Goal: Task Accomplishment & Management: Complete application form

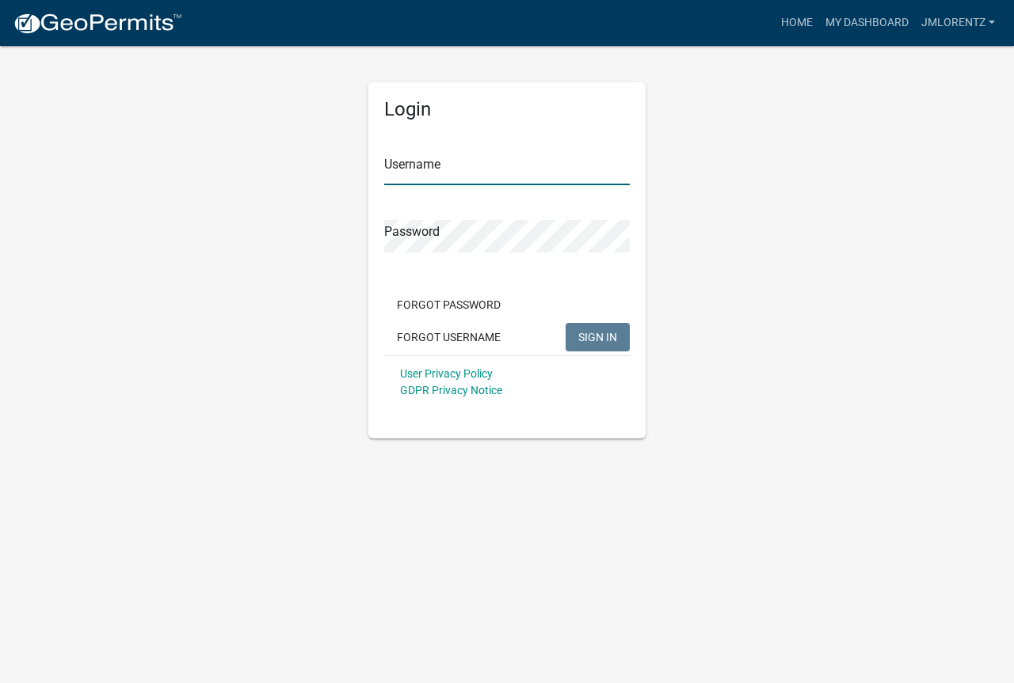
type input "JMLorentz"
click at [611, 338] on span "SIGN IN" at bounding box center [597, 336] width 39 height 13
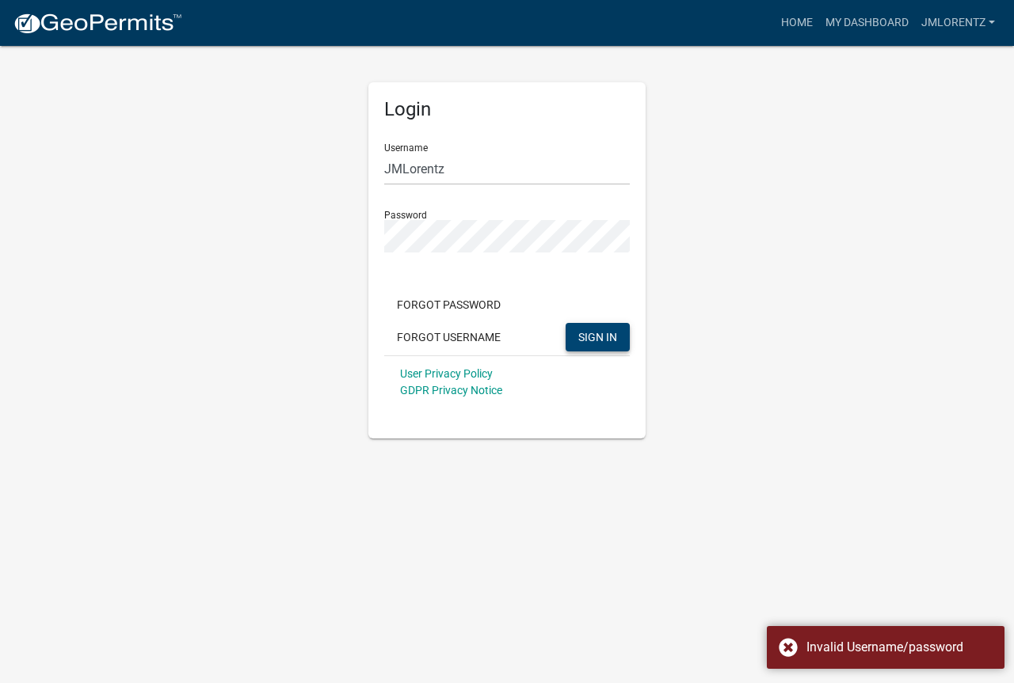
click at [252, 305] on div "Login Username JMLorentz Password Forgot Password Forgot Username SIGN IN User …" at bounding box center [506, 241] width 903 height 394
click at [586, 337] on span "SIGN IN" at bounding box center [597, 336] width 39 height 13
click at [591, 334] on span "SIGN IN" at bounding box center [597, 336] width 39 height 13
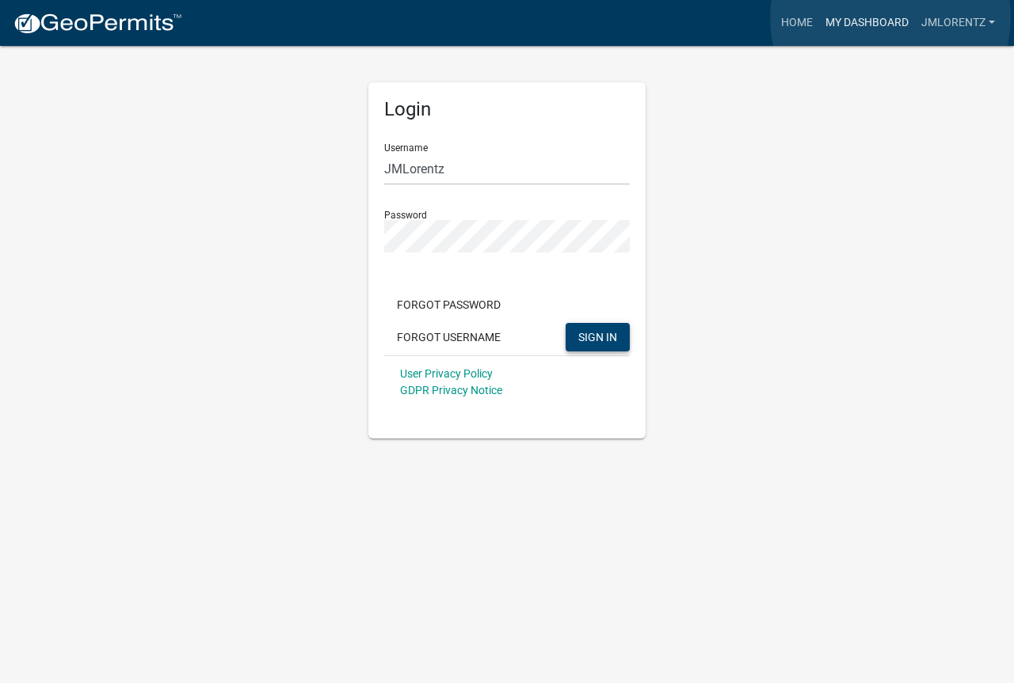
click at [890, 17] on link "My Dashboard" at bounding box center [867, 23] width 96 height 30
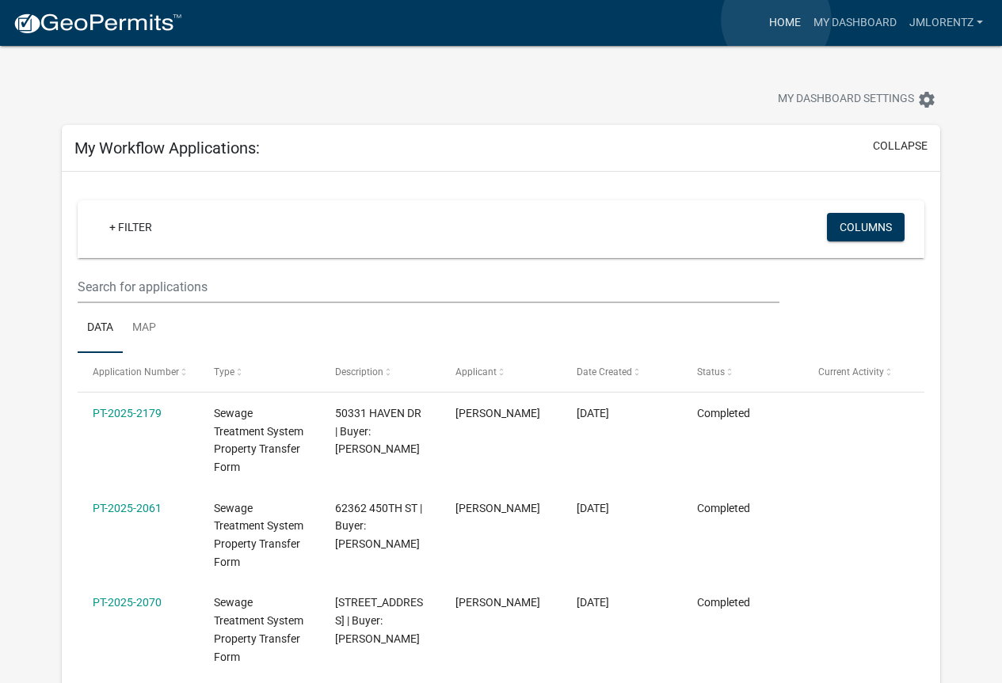
click at [777, 19] on link "Home" at bounding box center [785, 23] width 44 height 30
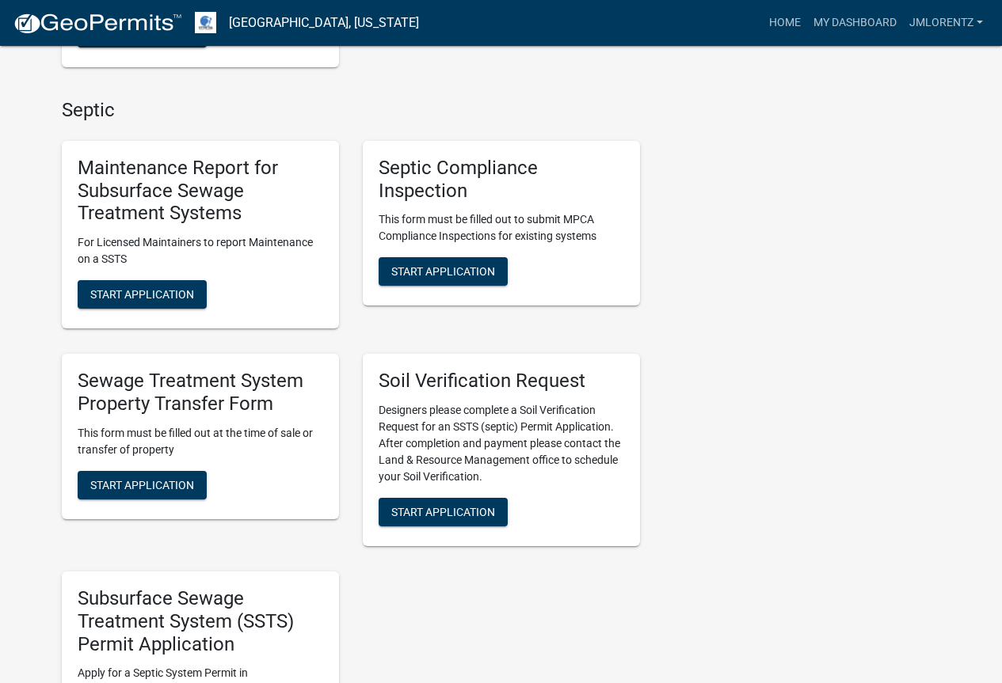
scroll to position [713, 0]
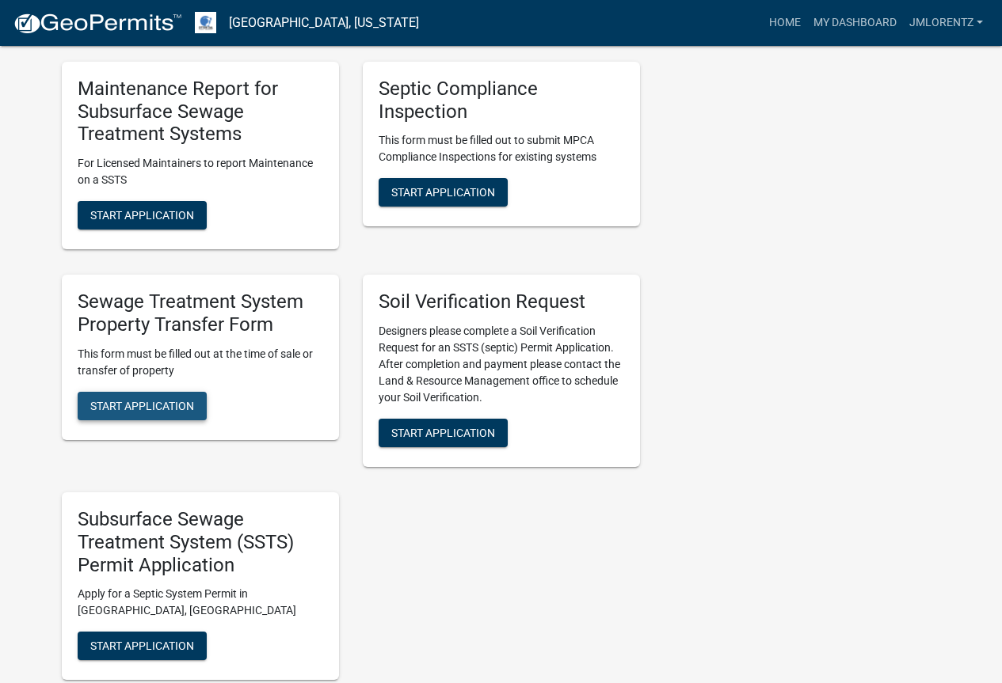
click at [147, 409] on span "Start Application" at bounding box center [142, 405] width 104 height 13
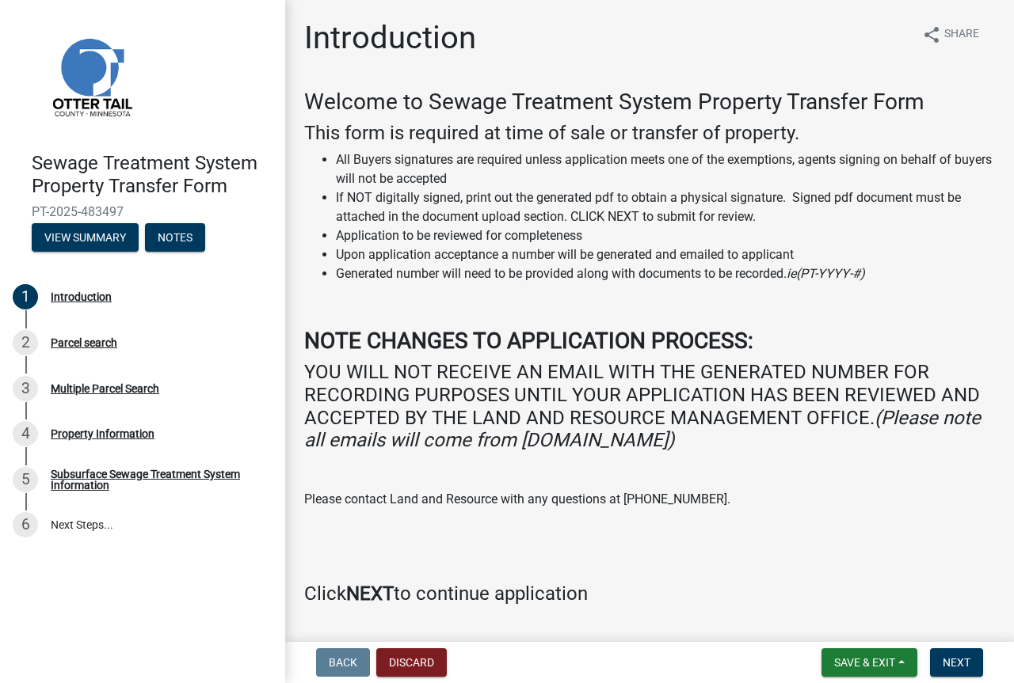
scroll to position [44, 0]
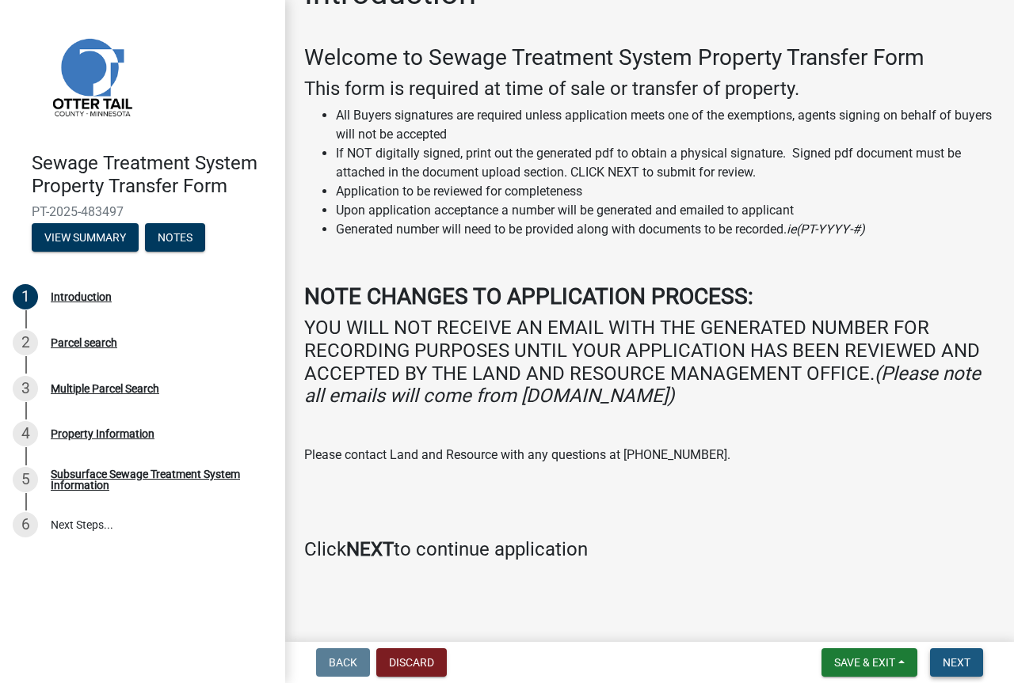
click at [963, 664] on span "Next" at bounding box center [956, 663] width 28 height 13
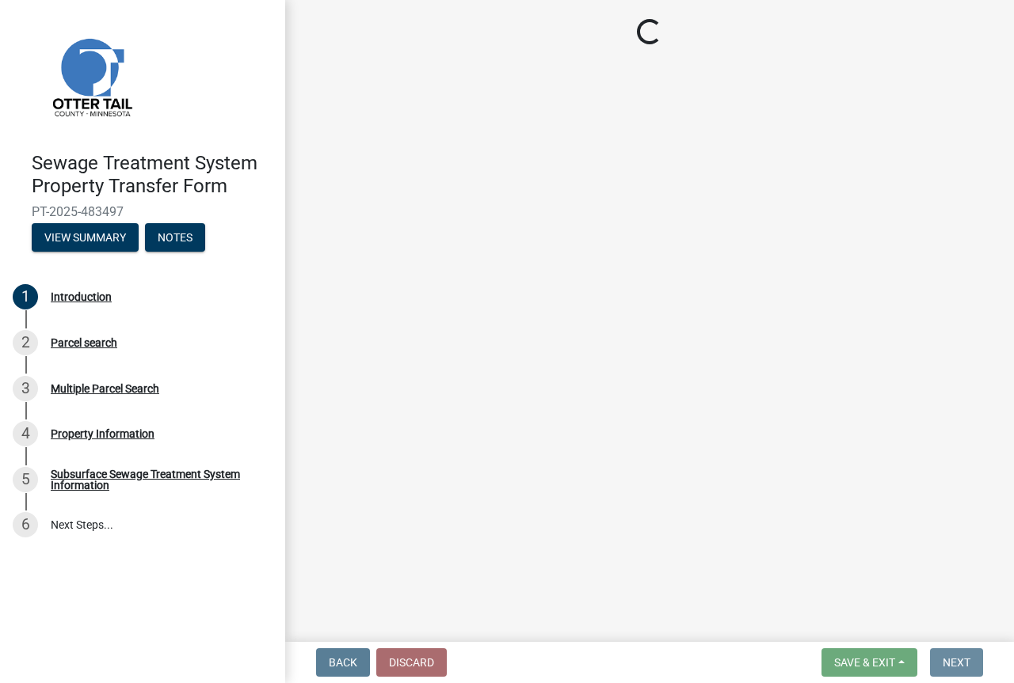
scroll to position [0, 0]
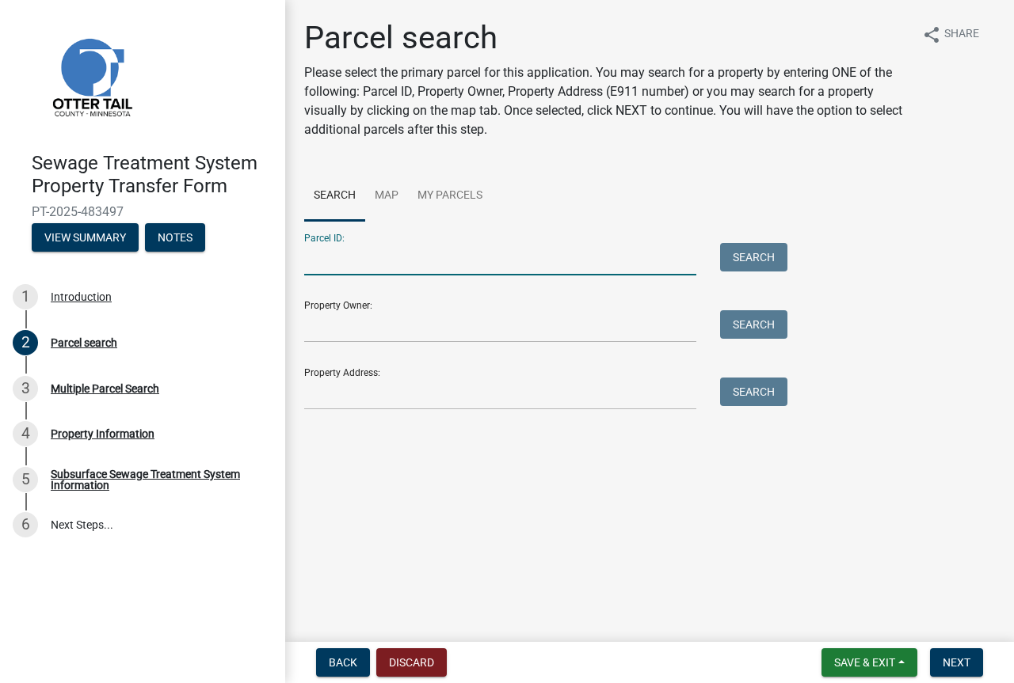
click at [322, 254] on input "Parcel ID:" at bounding box center [500, 259] width 392 height 32
type input "04000360268000"
click at [770, 262] on button "Search" at bounding box center [753, 257] width 67 height 29
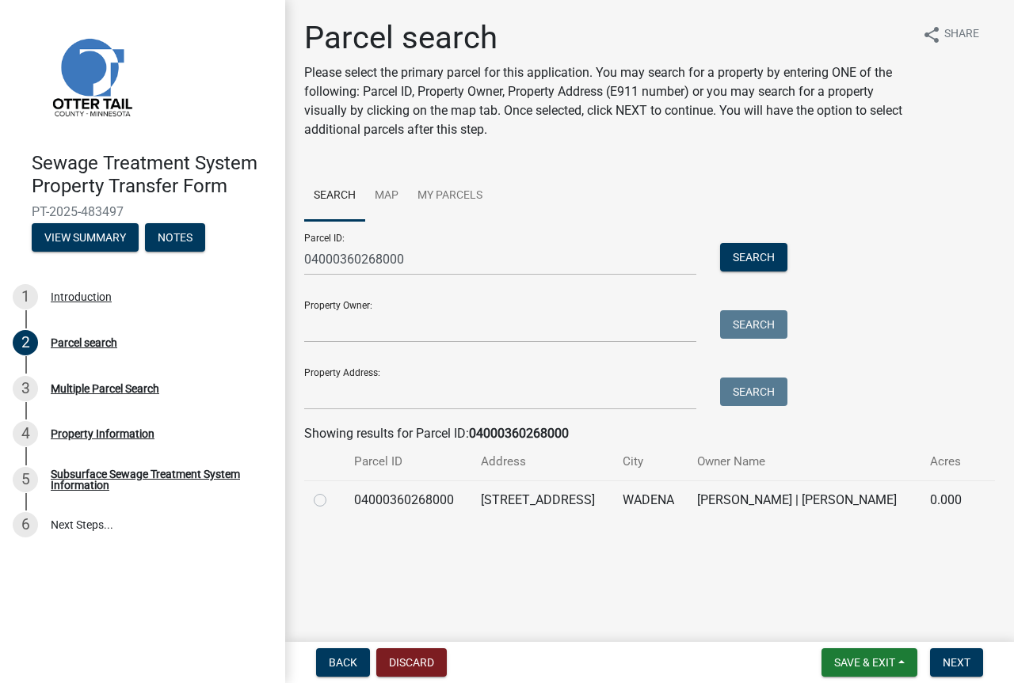
click at [333, 491] on label at bounding box center [333, 491] width 0 height 0
click at [333, 500] on input "radio" at bounding box center [338, 496] width 10 height 10
radio input "true"
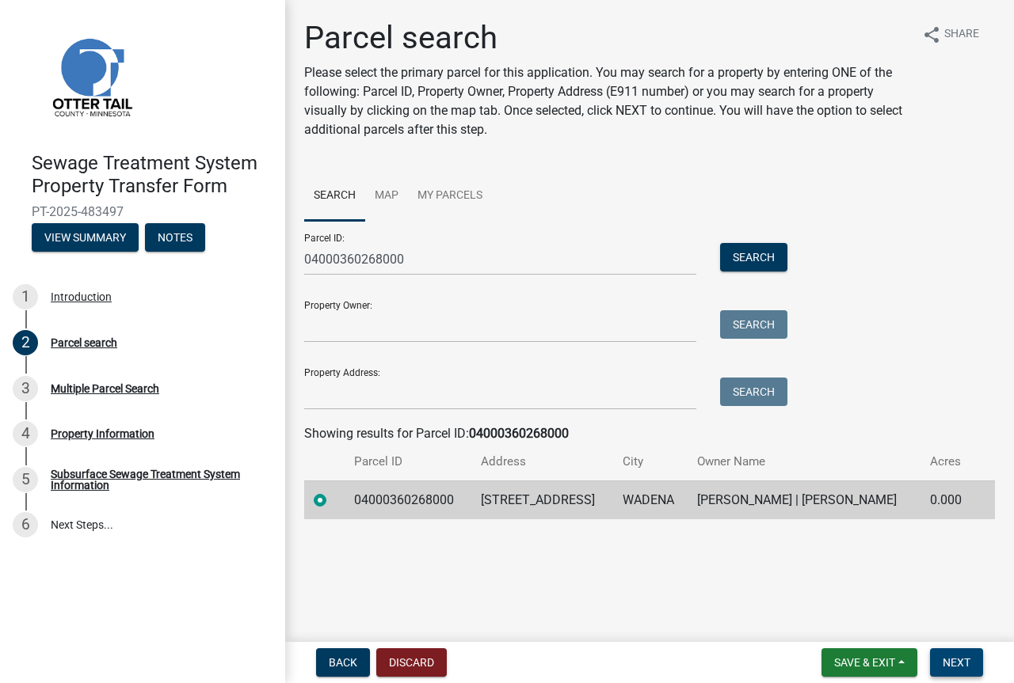
click at [950, 662] on span "Next" at bounding box center [956, 663] width 28 height 13
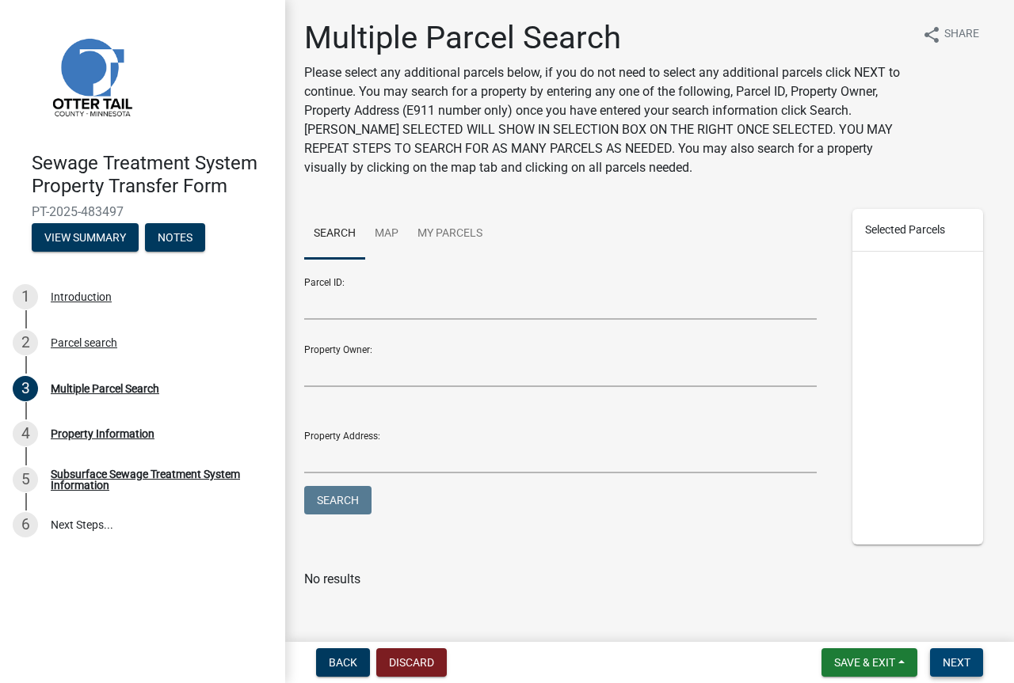
click at [950, 662] on span "Next" at bounding box center [956, 663] width 28 height 13
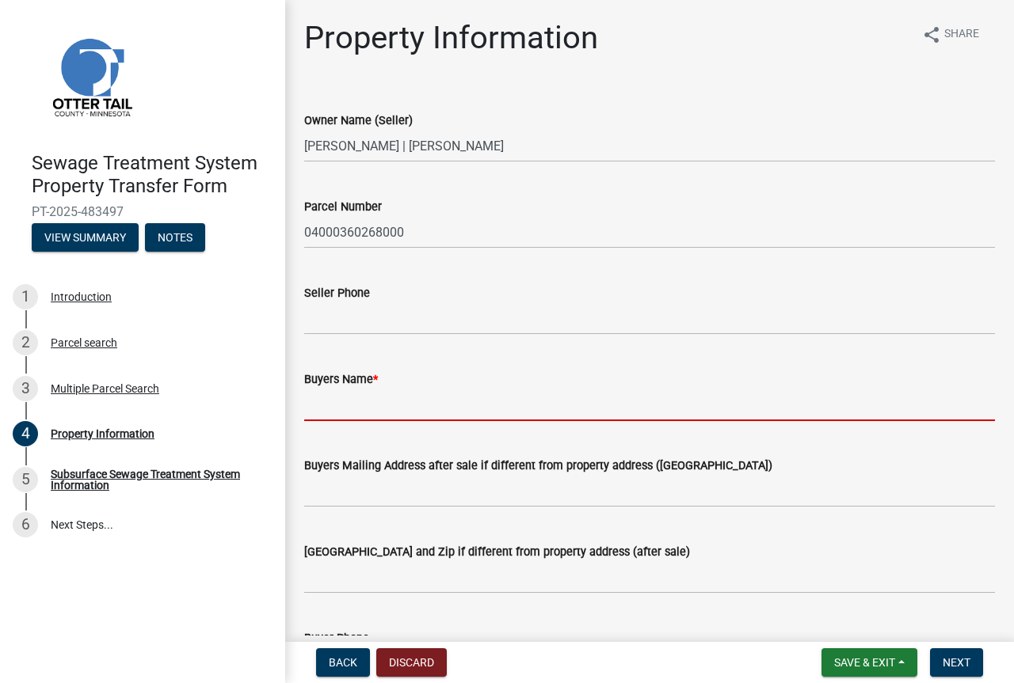
click at [341, 413] on input "Buyers Name *" at bounding box center [649, 405] width 691 height 32
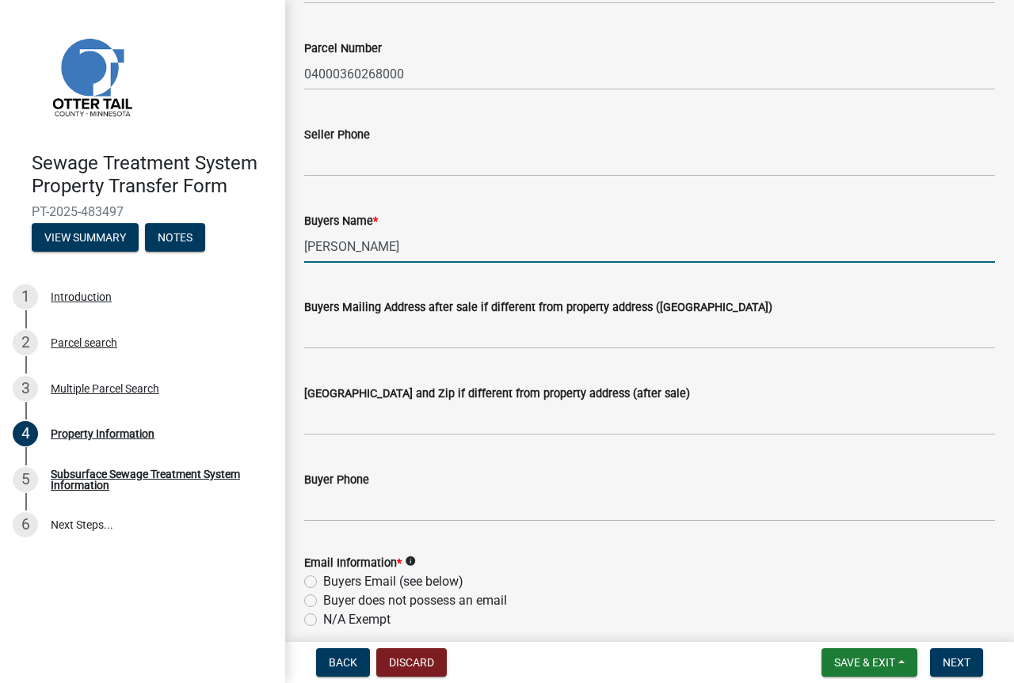
scroll to position [238, 0]
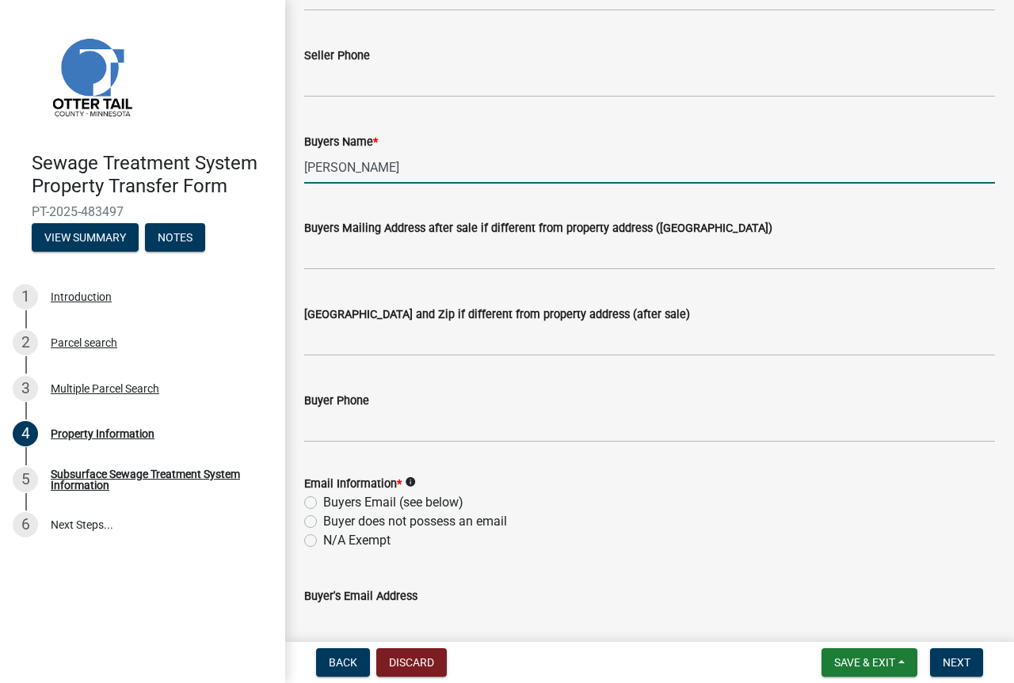
type input "[PERSON_NAME]"
click at [335, 265] on input "Buyers Mailing Address after sale if different from property address ([GEOGRAPH…" at bounding box center [649, 254] width 691 height 32
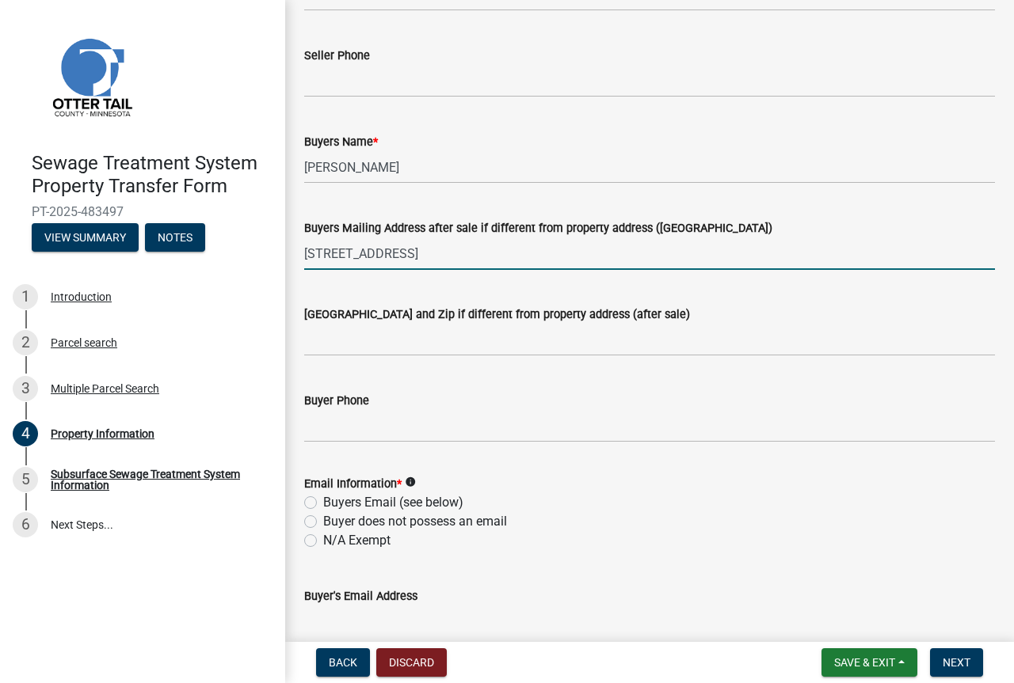
click at [353, 252] on input "[STREET_ADDRESS]" at bounding box center [649, 254] width 691 height 32
type input "[STREET_ADDRESS]"
click at [365, 352] on input "[GEOGRAPHIC_DATA] and Zip if different from property address (after sale)" at bounding box center [649, 340] width 691 height 32
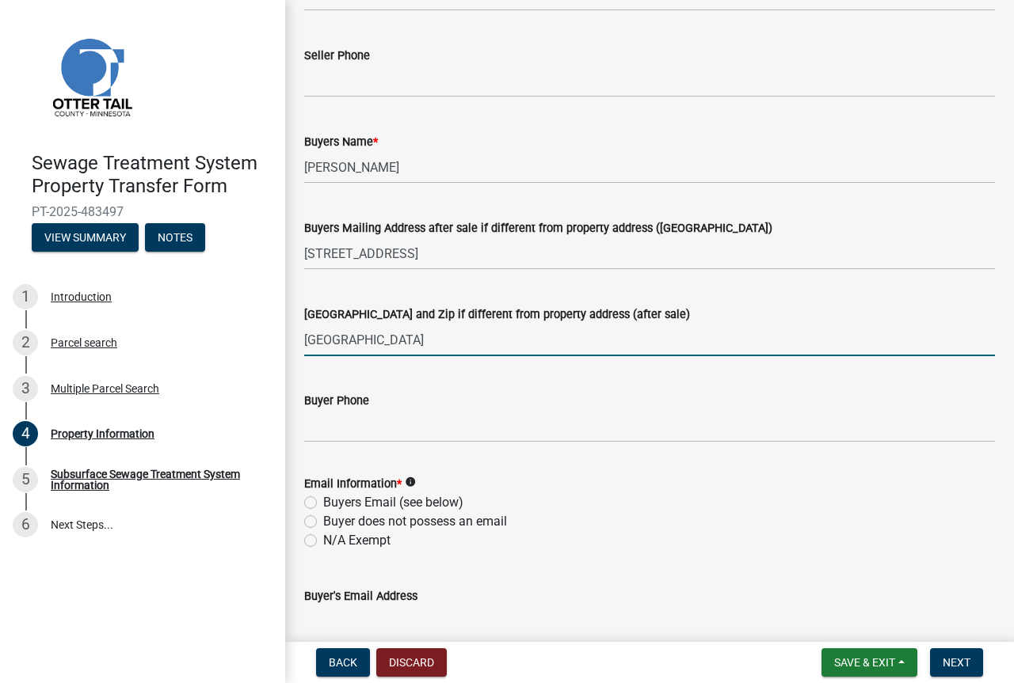
type input "[GEOGRAPHIC_DATA]"
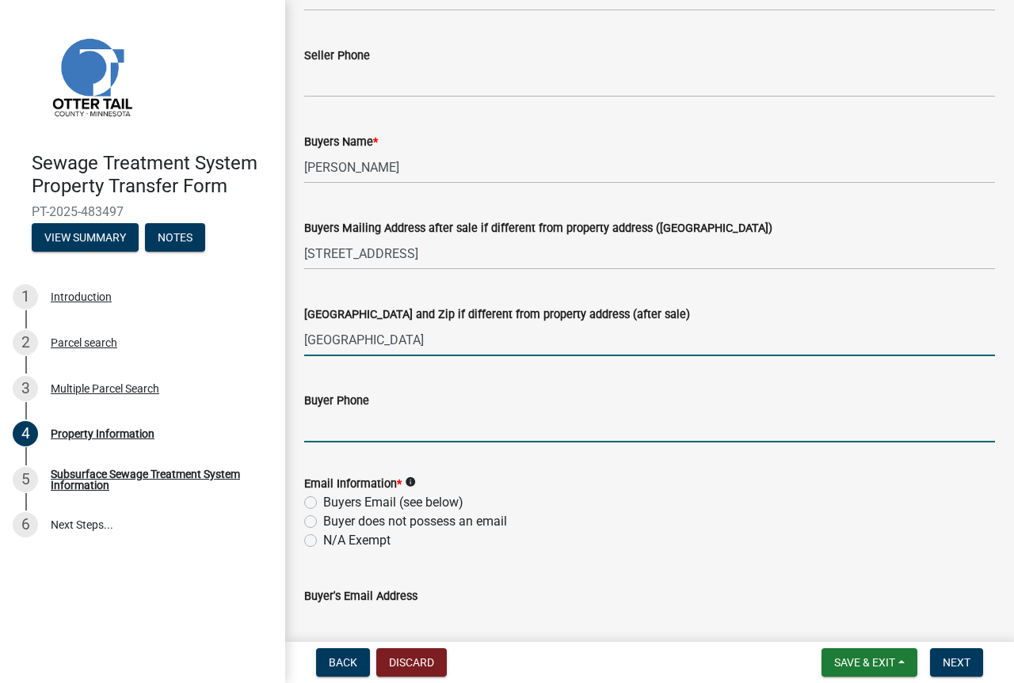
click at [331, 429] on input "Buyer Phone" at bounding box center [649, 426] width 691 height 32
click at [324, 427] on input "6412285116" at bounding box center [649, 426] width 691 height 32
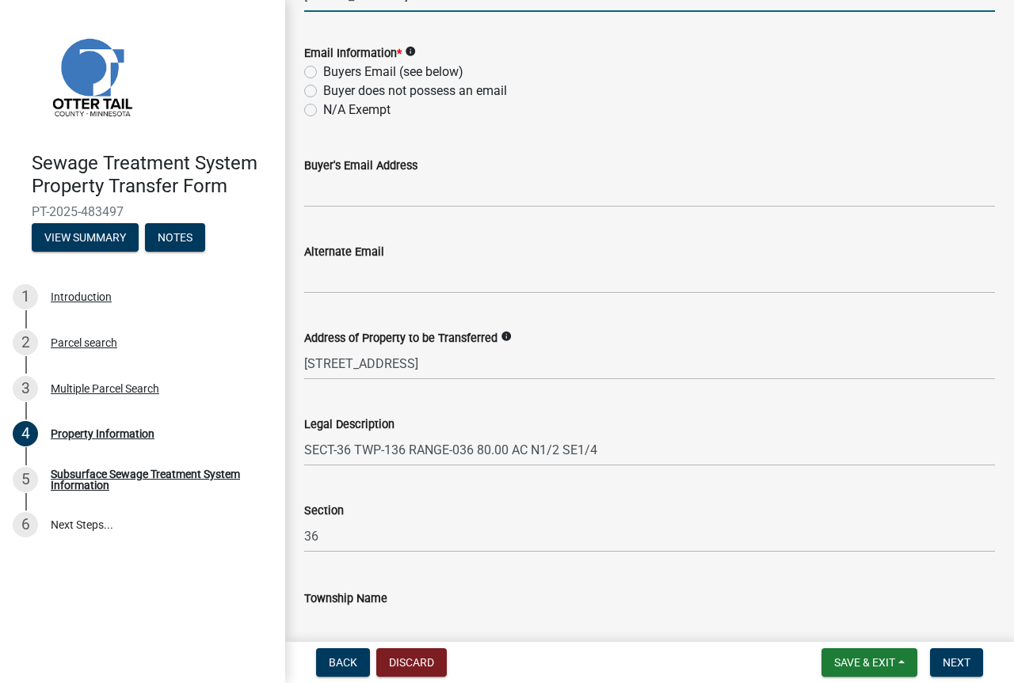
scroll to position [748, 0]
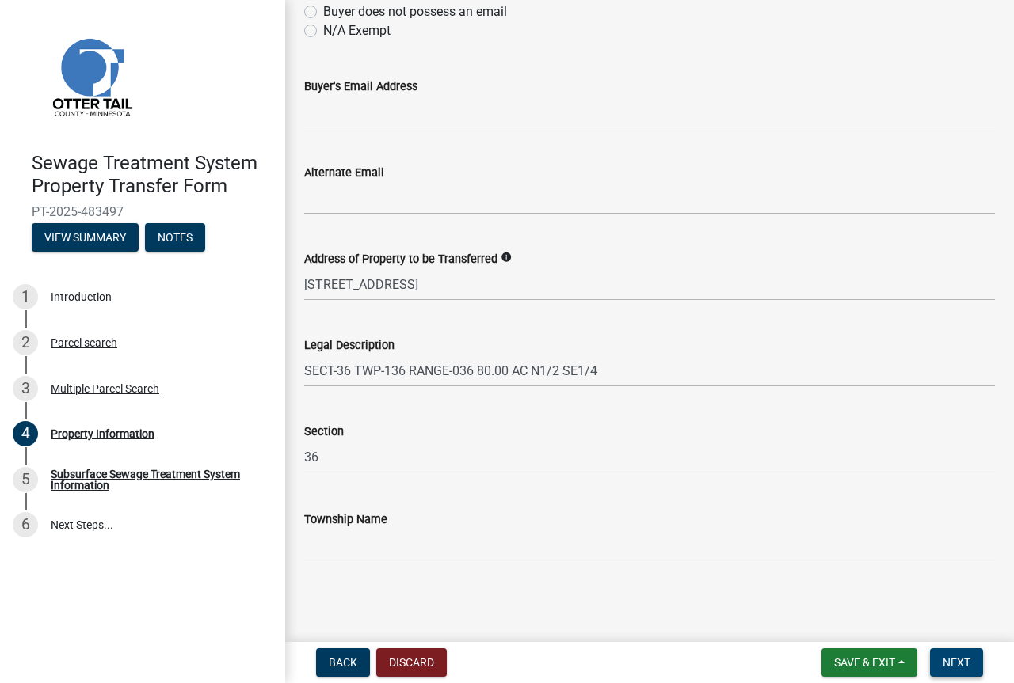
type input "[PHONE_NUMBER]"
click at [946, 665] on span "Next" at bounding box center [956, 663] width 28 height 13
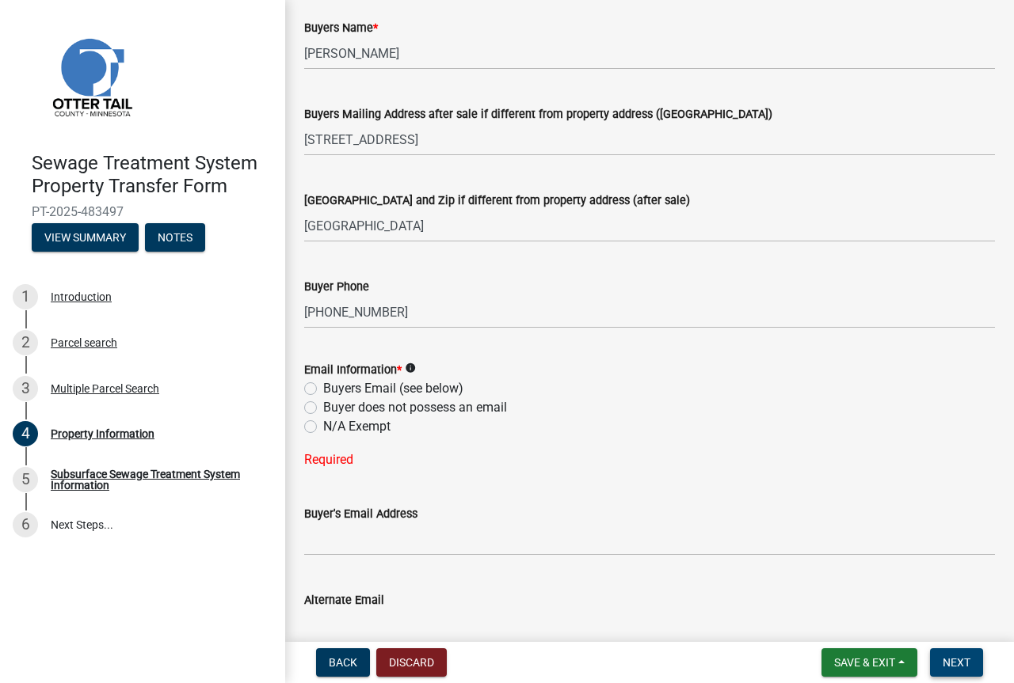
scroll to position [272, 0]
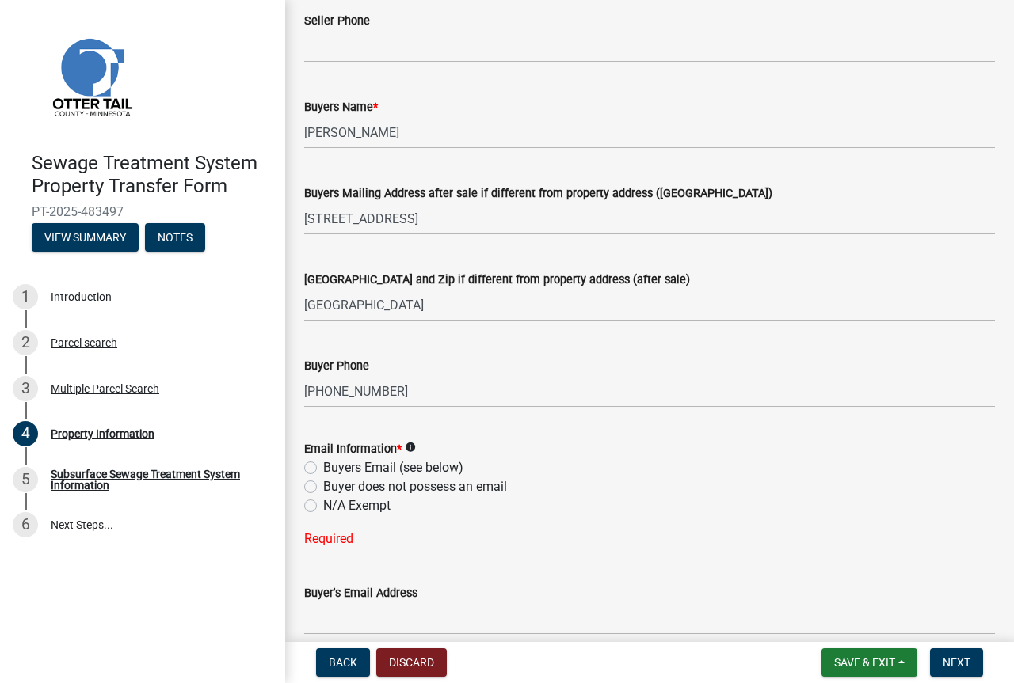
click at [371, 504] on label "N/A Exempt" at bounding box center [356, 506] width 67 height 19
click at [333, 504] on input "N/A Exempt" at bounding box center [328, 502] width 10 height 10
radio input "true"
click at [352, 485] on label "Buyer does not possess an email" at bounding box center [415, 487] width 184 height 19
click at [333, 485] on input "Buyer does not possess an email" at bounding box center [328, 483] width 10 height 10
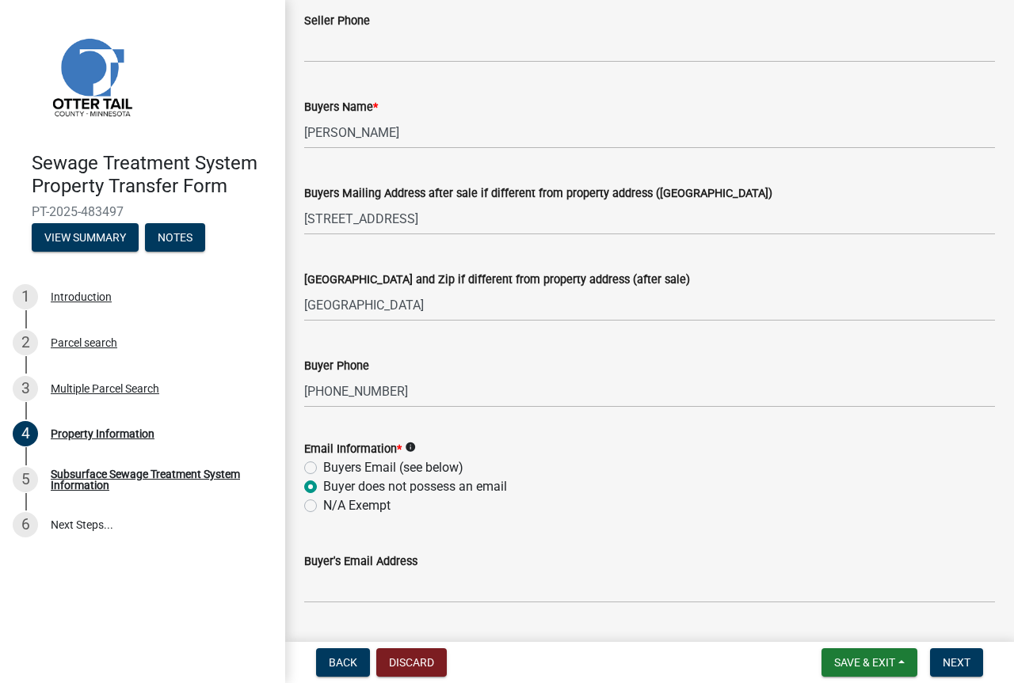
radio input "true"
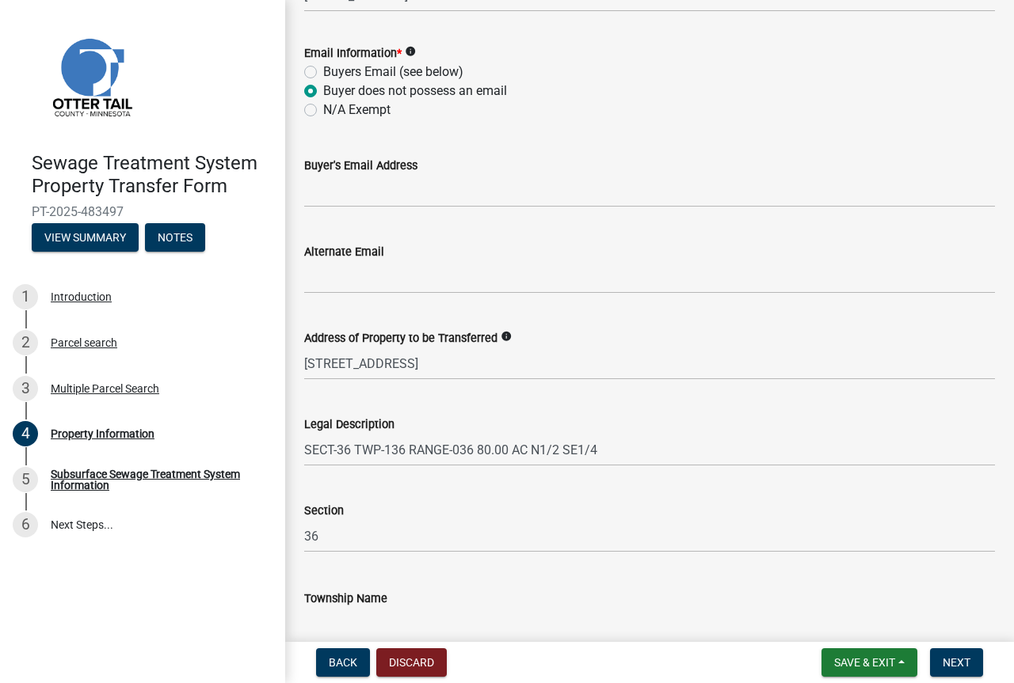
scroll to position [748, 0]
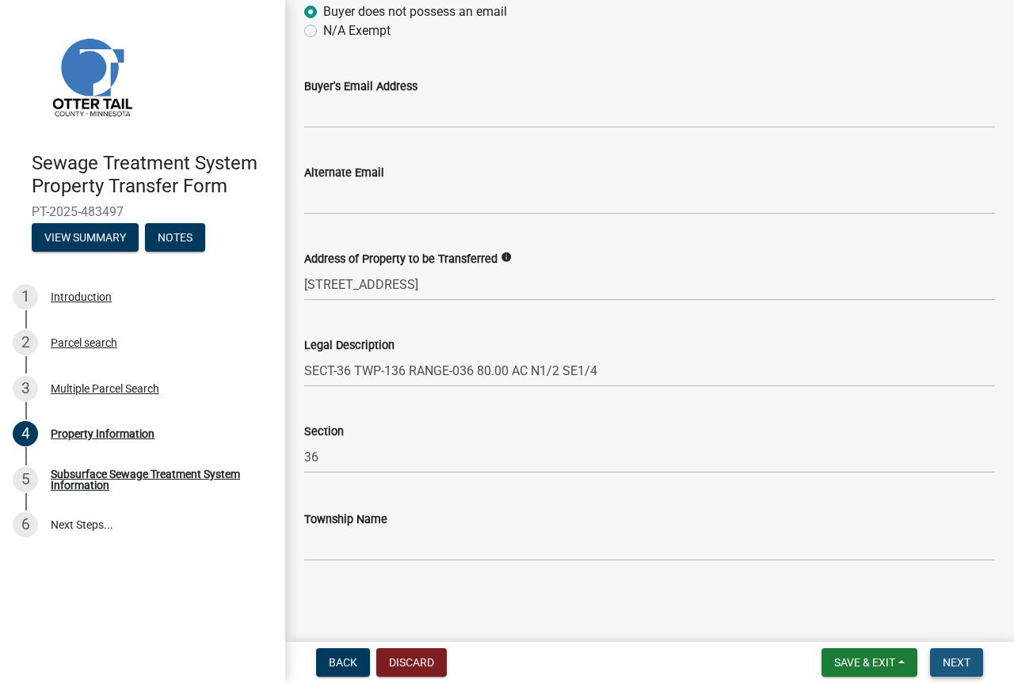
click at [960, 667] on span "Next" at bounding box center [956, 663] width 28 height 13
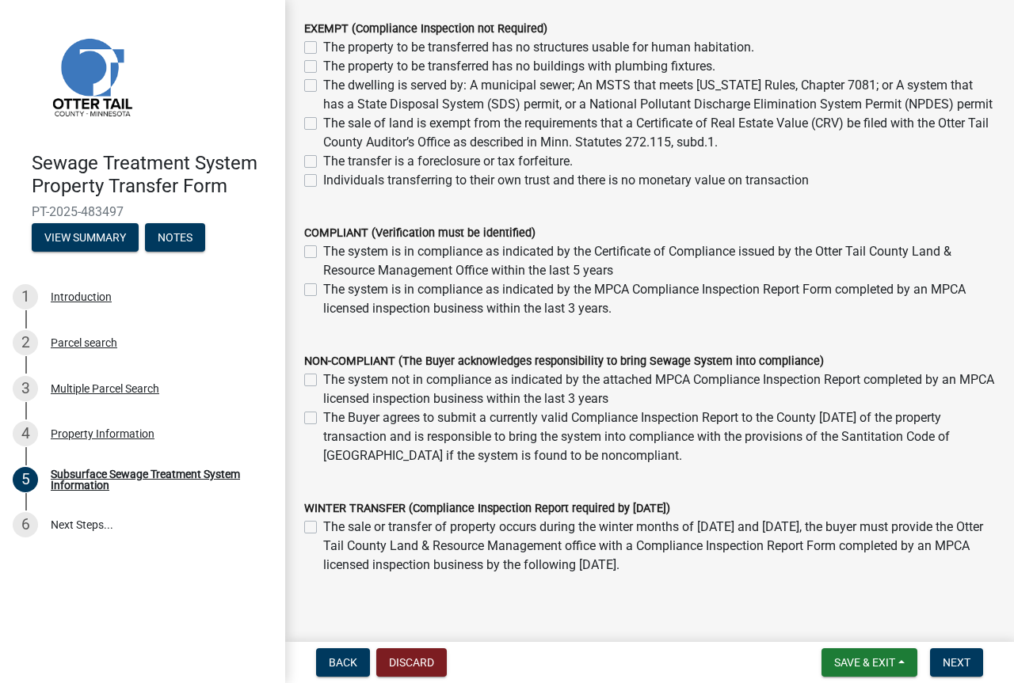
scroll to position [317, 0]
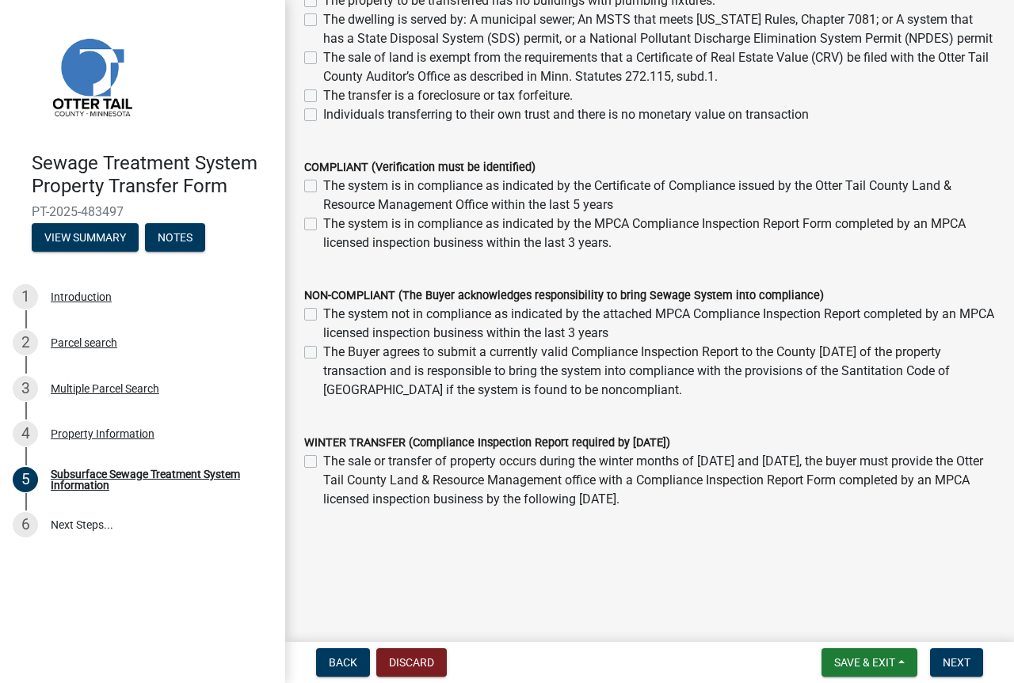
click at [318, 356] on div "The Buyer agrees to submit a currently valid Compliance Inspection Report to th…" at bounding box center [649, 371] width 691 height 57
click at [323, 358] on label "The Buyer agrees to submit a currently valid Compliance Inspection Report to th…" at bounding box center [659, 371] width 672 height 57
click at [323, 353] on input "The Buyer agrees to submit a currently valid Compliance Inspection Report to th…" at bounding box center [328, 348] width 10 height 10
checkbox input "true"
checkbox input "false"
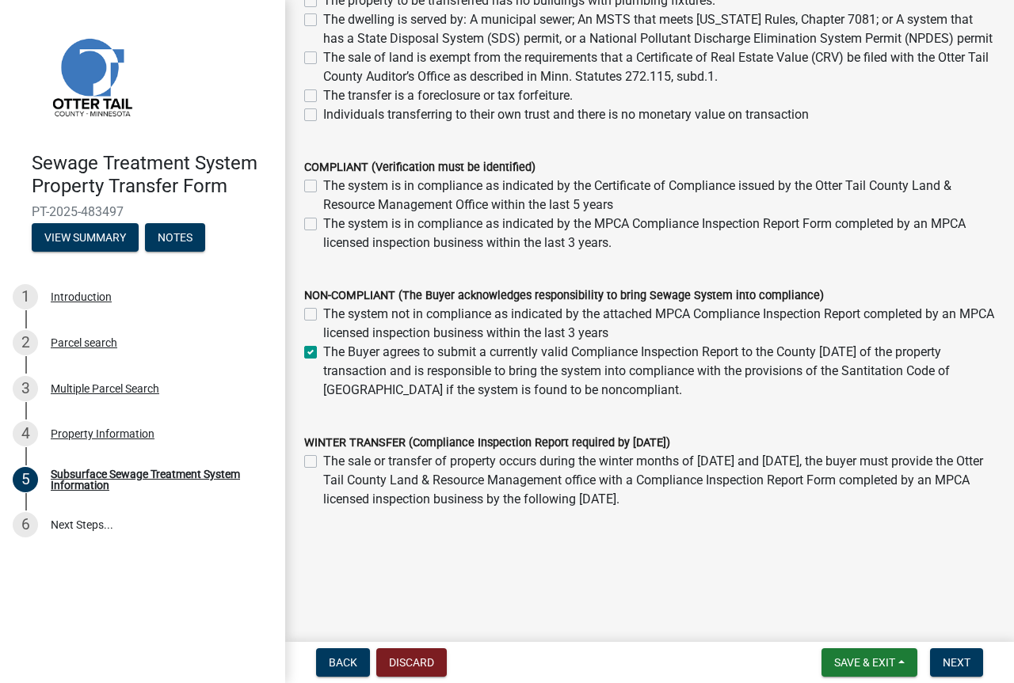
checkbox input "true"
click at [965, 664] on span "Next" at bounding box center [956, 663] width 28 height 13
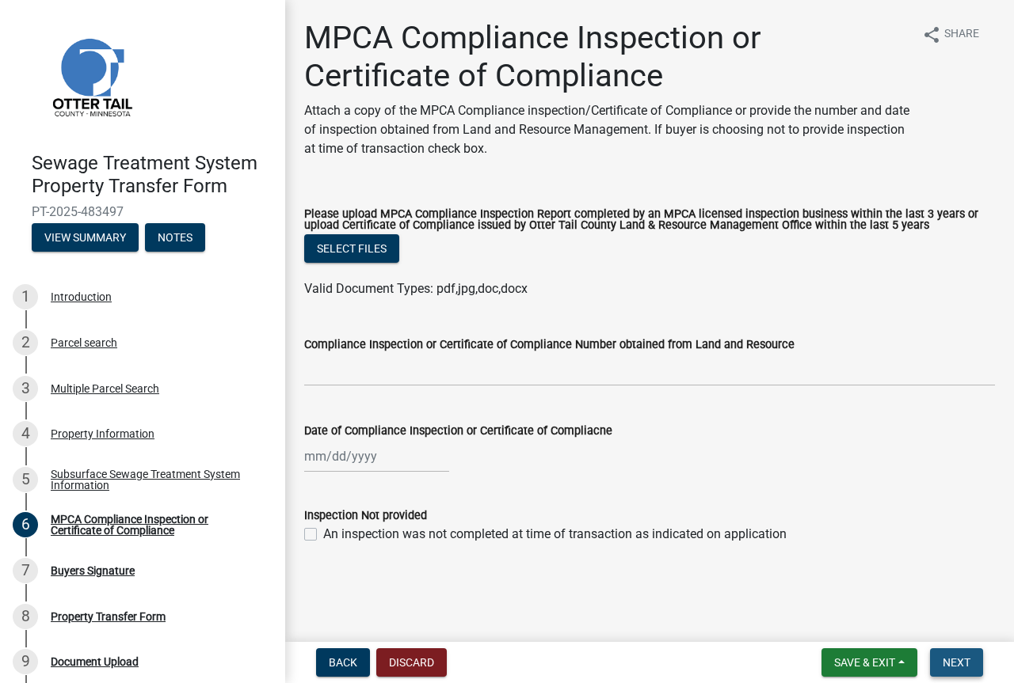
click at [949, 666] on span "Next" at bounding box center [956, 663] width 28 height 13
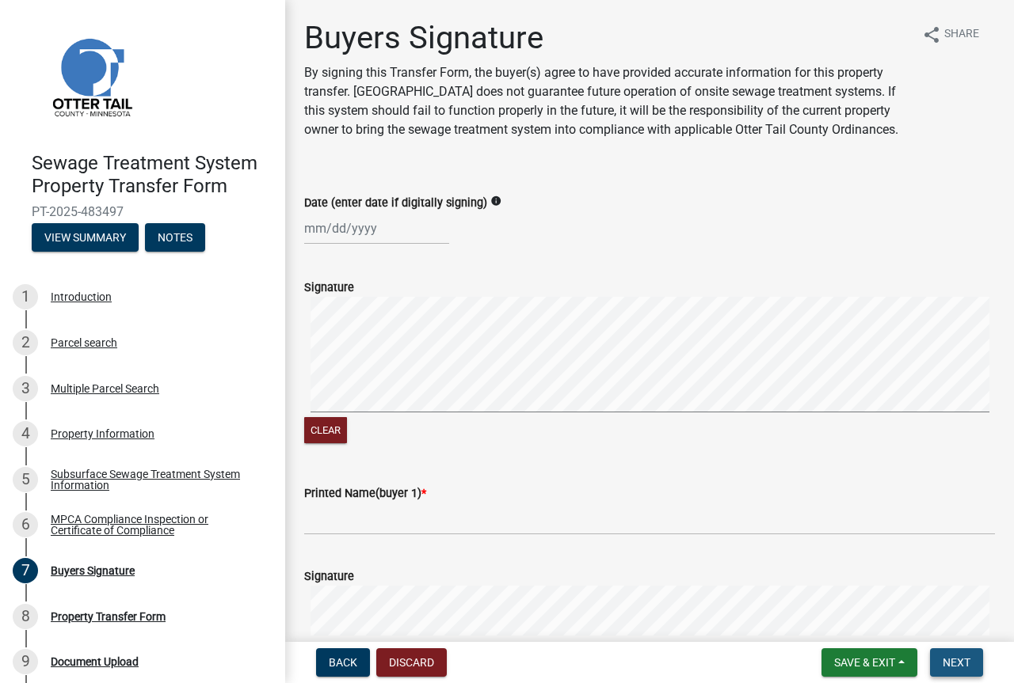
click at [946, 668] on span "Next" at bounding box center [956, 663] width 28 height 13
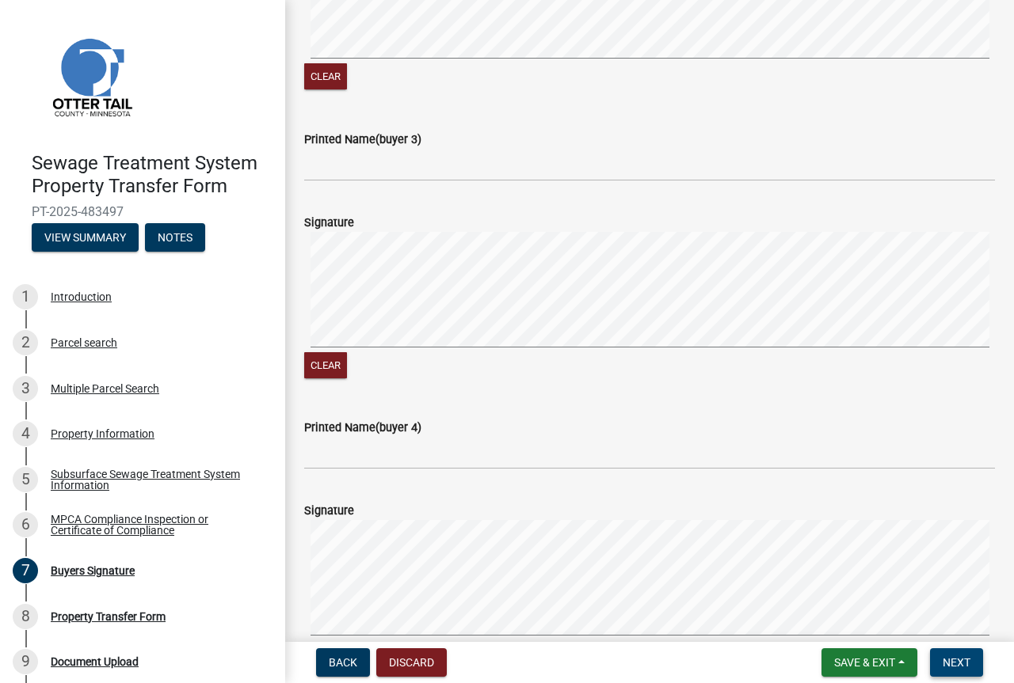
scroll to position [475, 0]
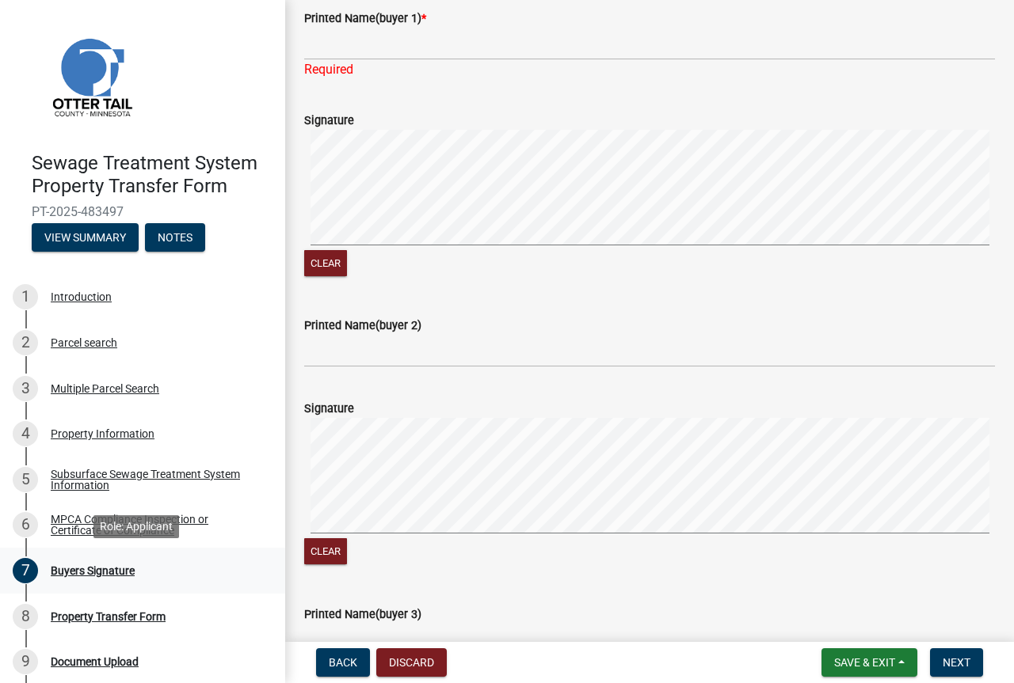
click at [77, 569] on div "Buyers Signature" at bounding box center [93, 570] width 84 height 11
click at [82, 611] on div "Property Transfer Form" at bounding box center [108, 616] width 115 height 11
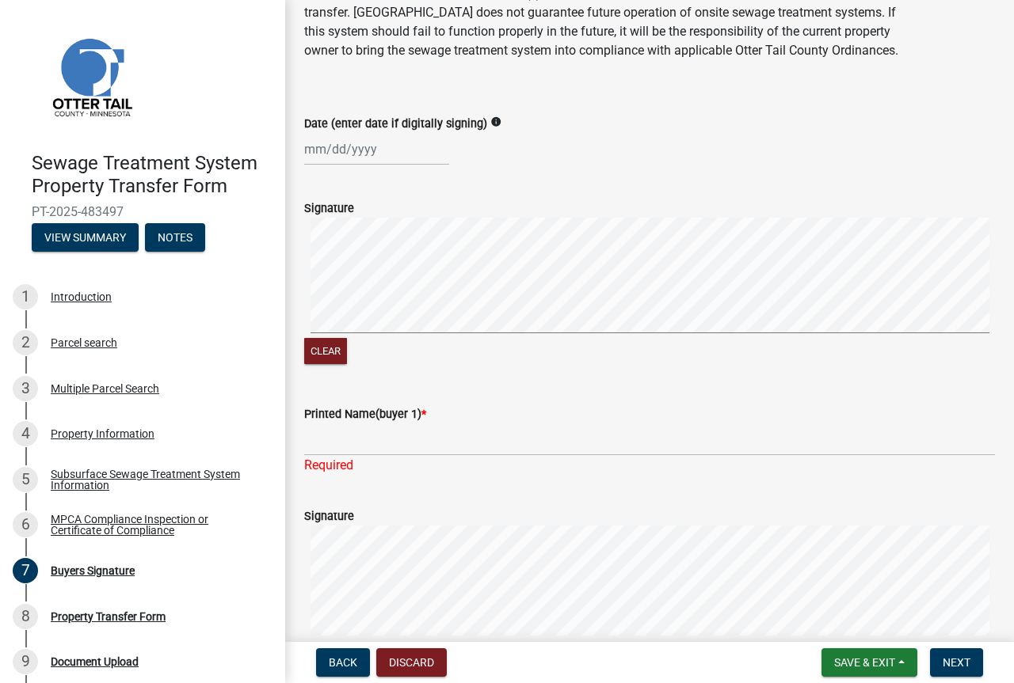
scroll to position [158, 0]
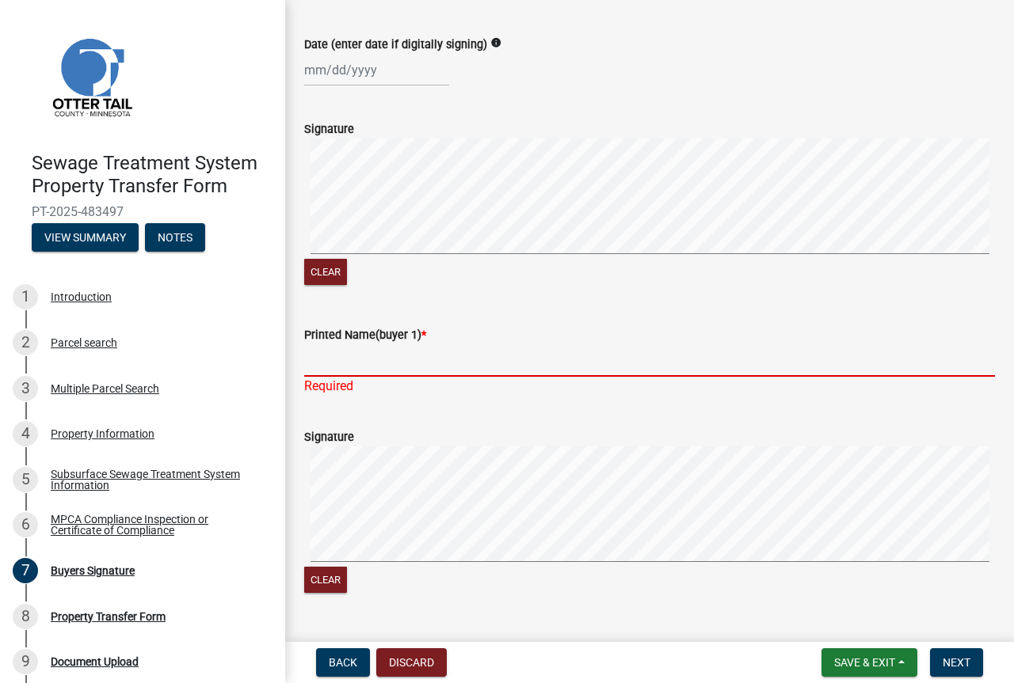
click at [318, 377] on input "Printed Name(buyer 1) *" at bounding box center [649, 360] width 691 height 32
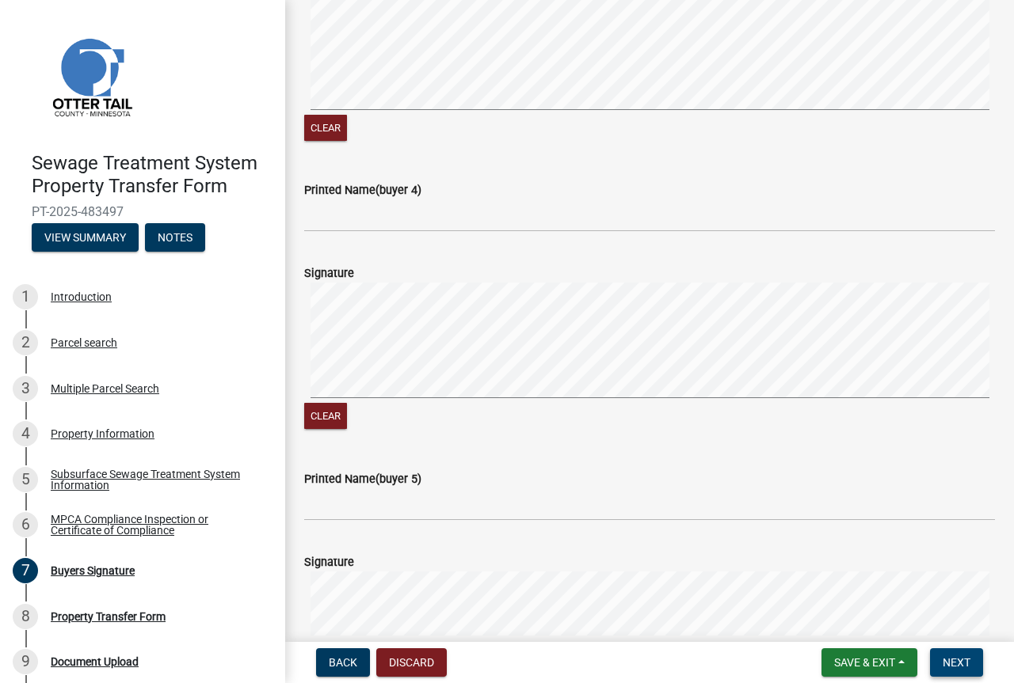
type input "[PERSON_NAME]"
click at [941, 667] on button "Next" at bounding box center [956, 663] width 53 height 29
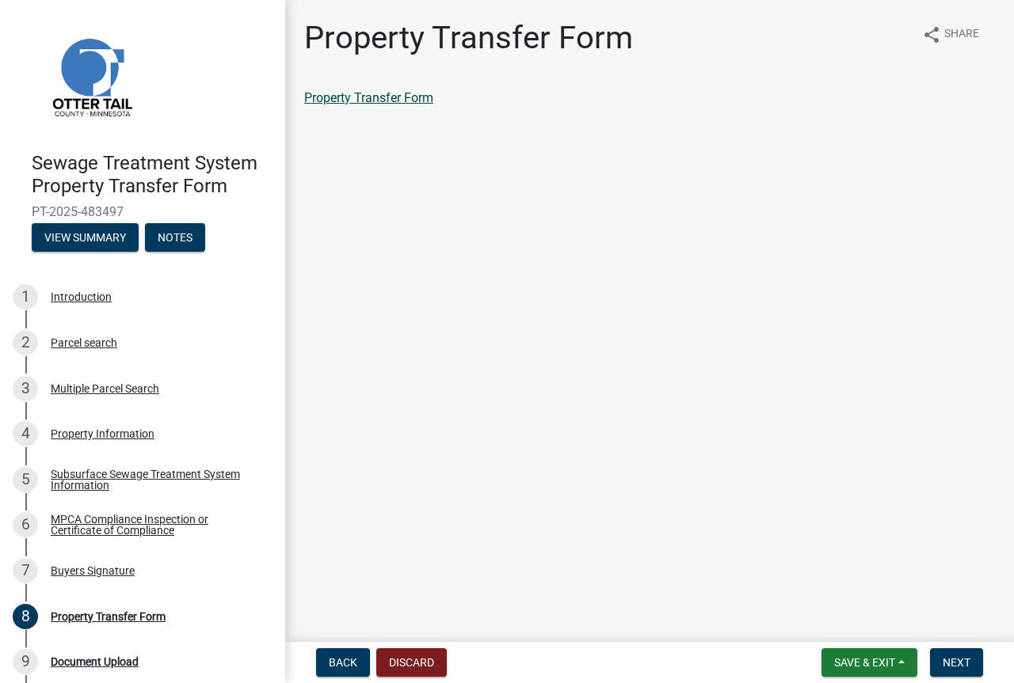
click at [340, 99] on link "Property Transfer Form" at bounding box center [368, 97] width 129 height 15
click at [77, 543] on link "6 MPCA Compliance Inspection or Certificate of Compliance" at bounding box center [142, 526] width 285 height 46
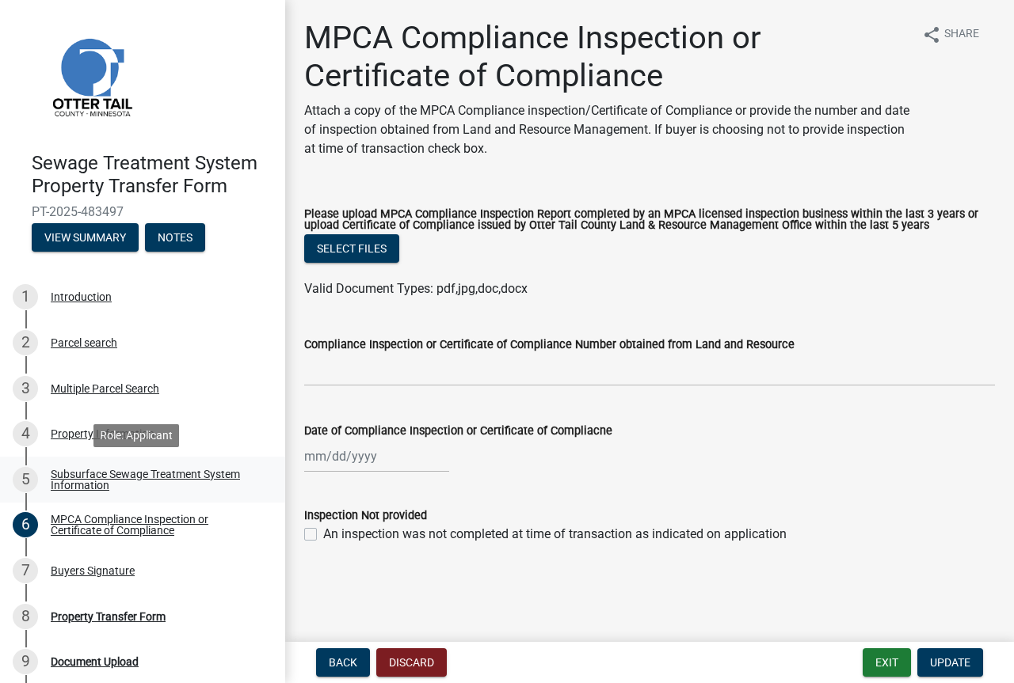
click at [71, 485] on div "Subsurface Sewage Treatment System Information" at bounding box center [155, 480] width 209 height 22
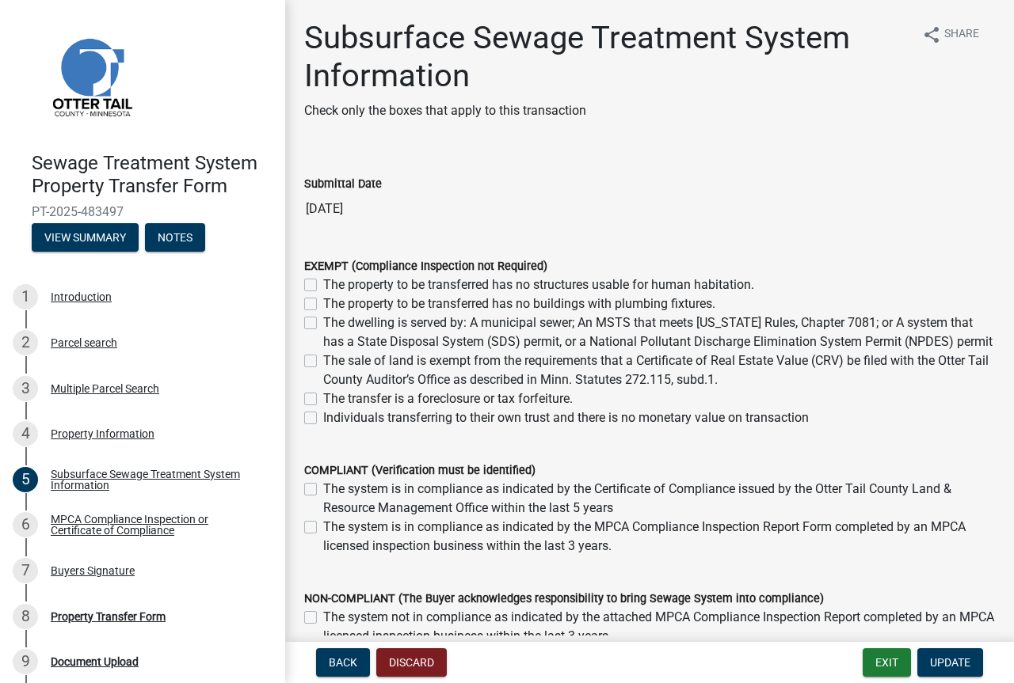
click at [323, 304] on label "The property to be transferred has no buildings with plumbing fixtures." at bounding box center [519, 304] width 392 height 19
click at [323, 304] on input "The property to be transferred has no buildings with plumbing fixtures." at bounding box center [328, 300] width 10 height 10
checkbox input "true"
checkbox input "false"
checkbox input "true"
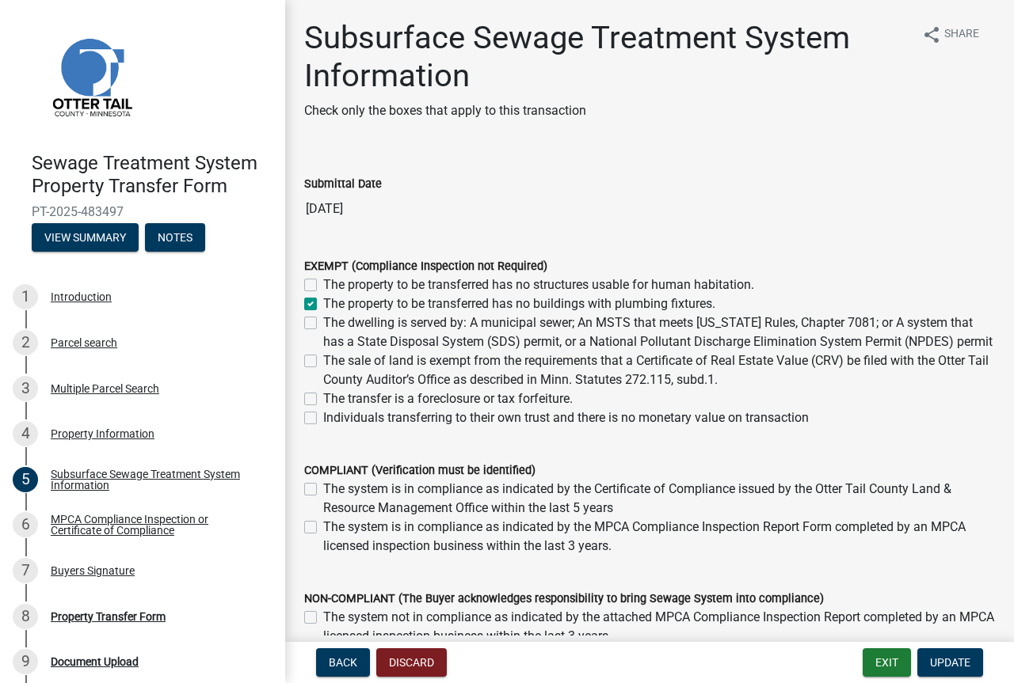
checkbox input "false"
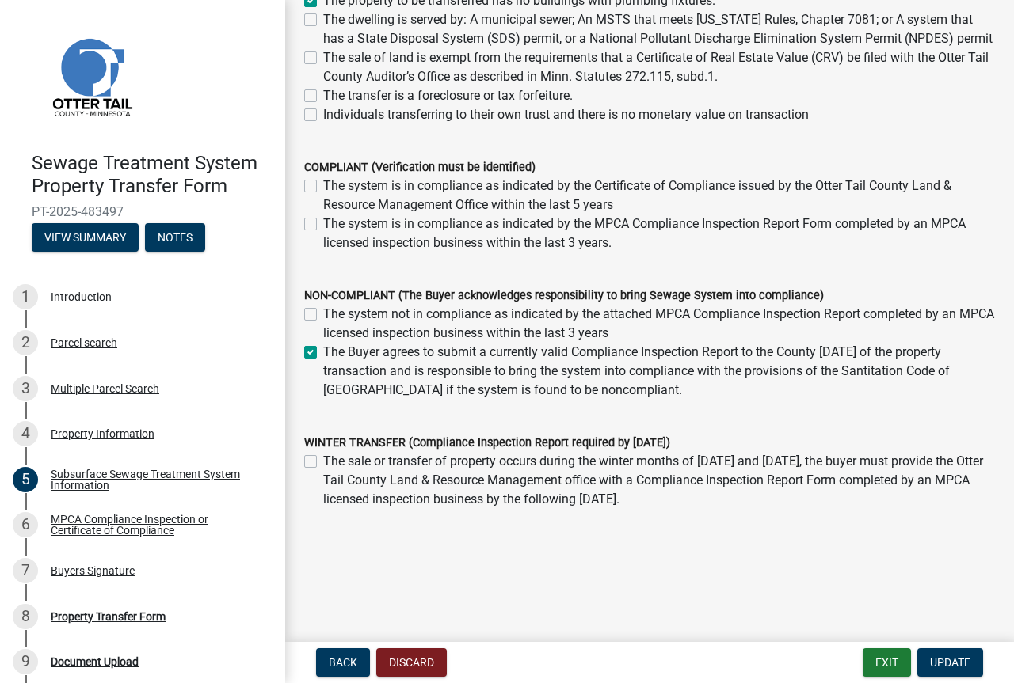
scroll to position [322, 0]
click at [323, 355] on label "The Buyer agrees to submit a currently valid Compliance Inspection Report to th…" at bounding box center [659, 371] width 672 height 57
click at [323, 353] on input "The Buyer agrees to submit a currently valid Compliance Inspection Report to th…" at bounding box center [328, 348] width 10 height 10
checkbox input "false"
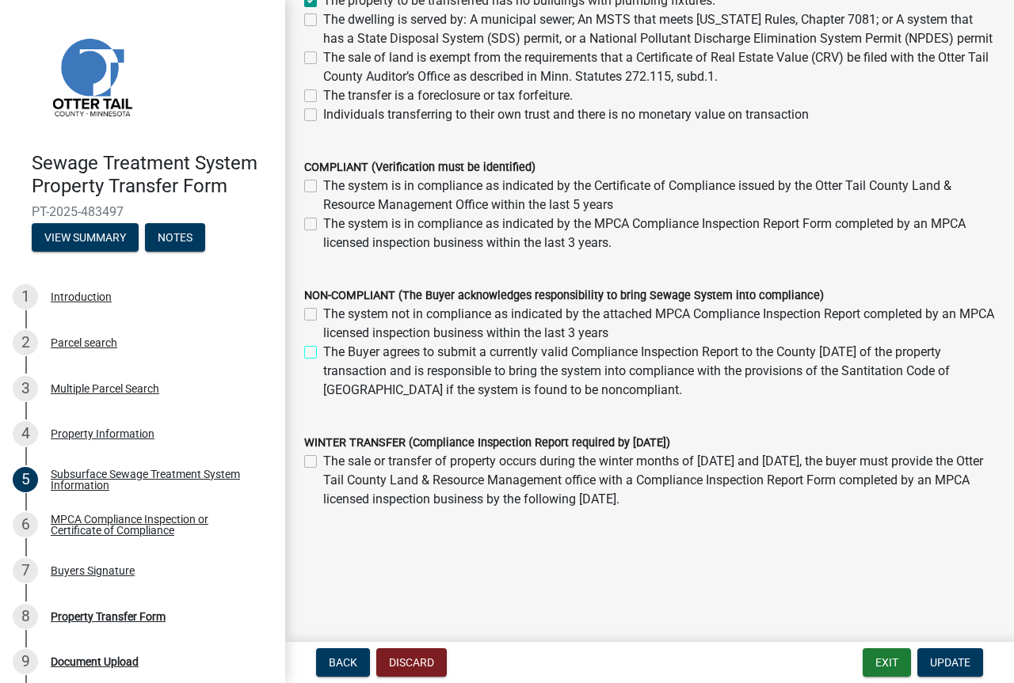
checkbox input "false"
click at [936, 664] on span "Update" at bounding box center [950, 663] width 40 height 13
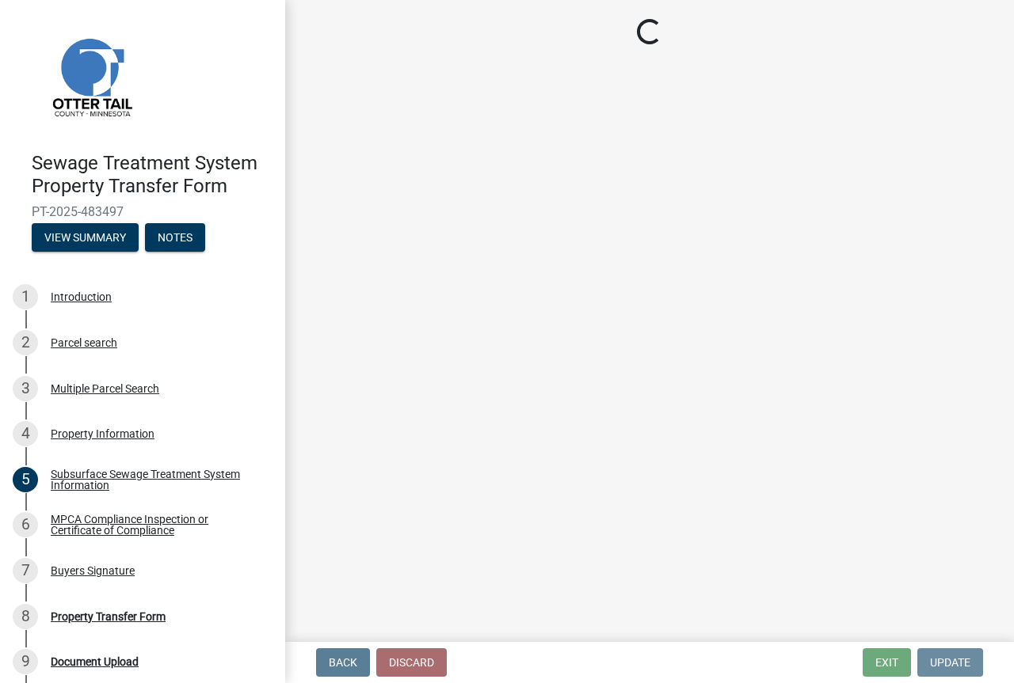
scroll to position [0, 0]
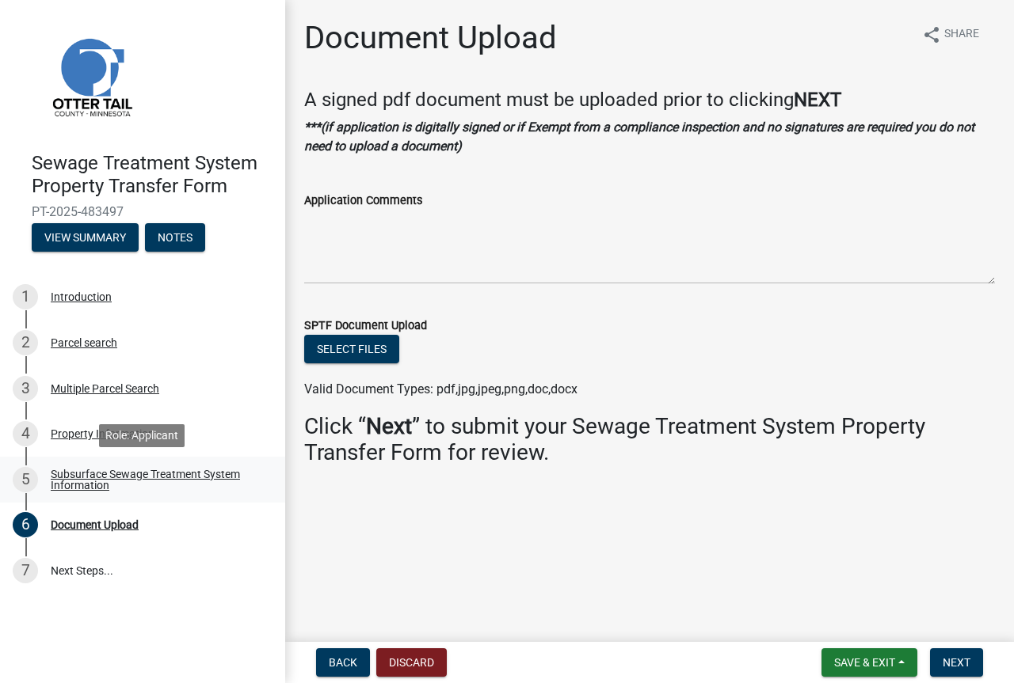
click at [63, 485] on div "Subsurface Sewage Treatment System Information" at bounding box center [155, 480] width 209 height 22
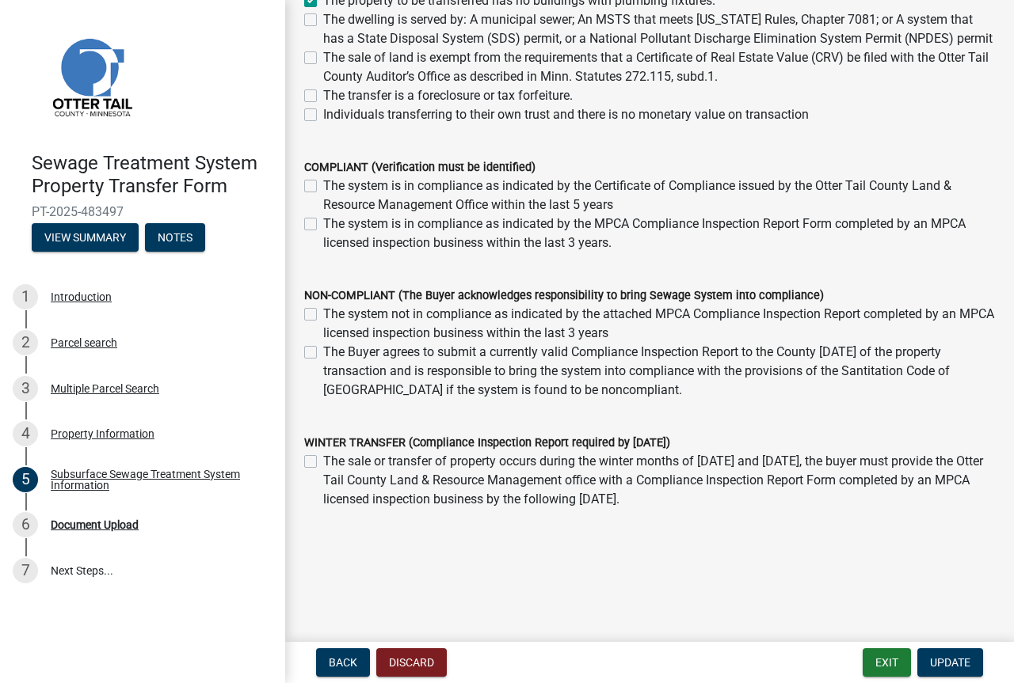
scroll to position [322, 0]
click at [192, 512] on div "6 Document Upload" at bounding box center [136, 524] width 247 height 25
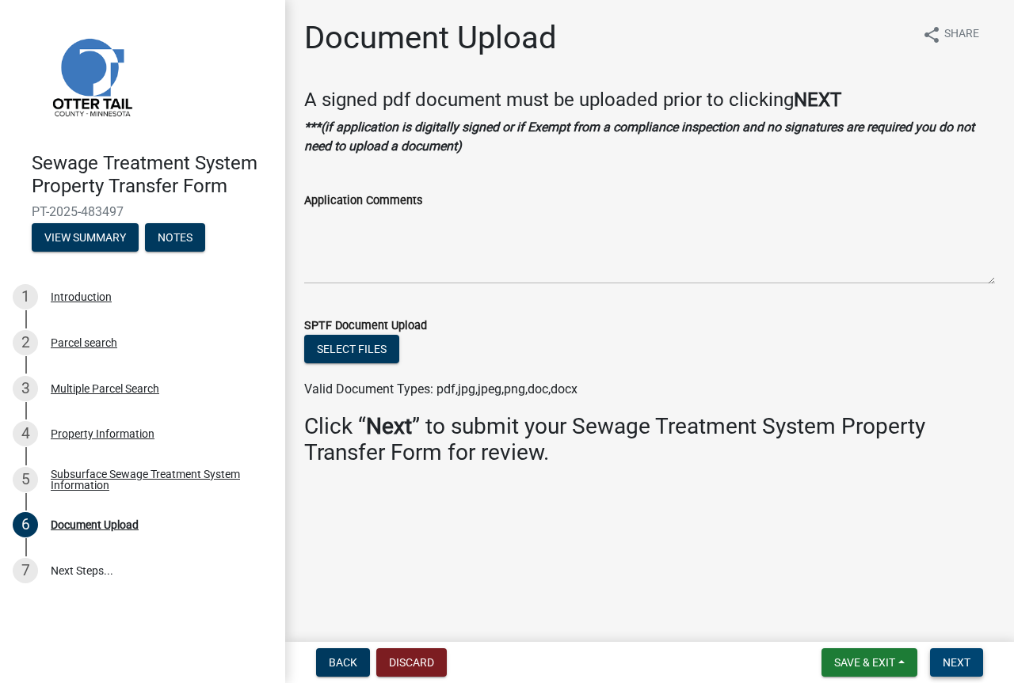
click at [950, 665] on span "Next" at bounding box center [956, 663] width 28 height 13
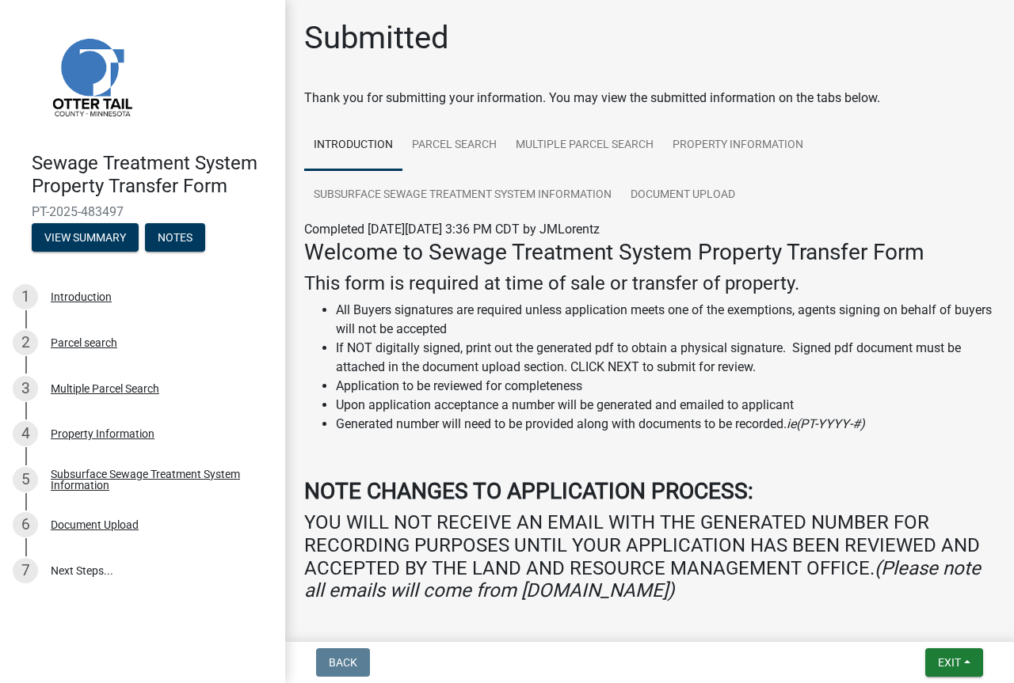
scroll to position [214, 0]
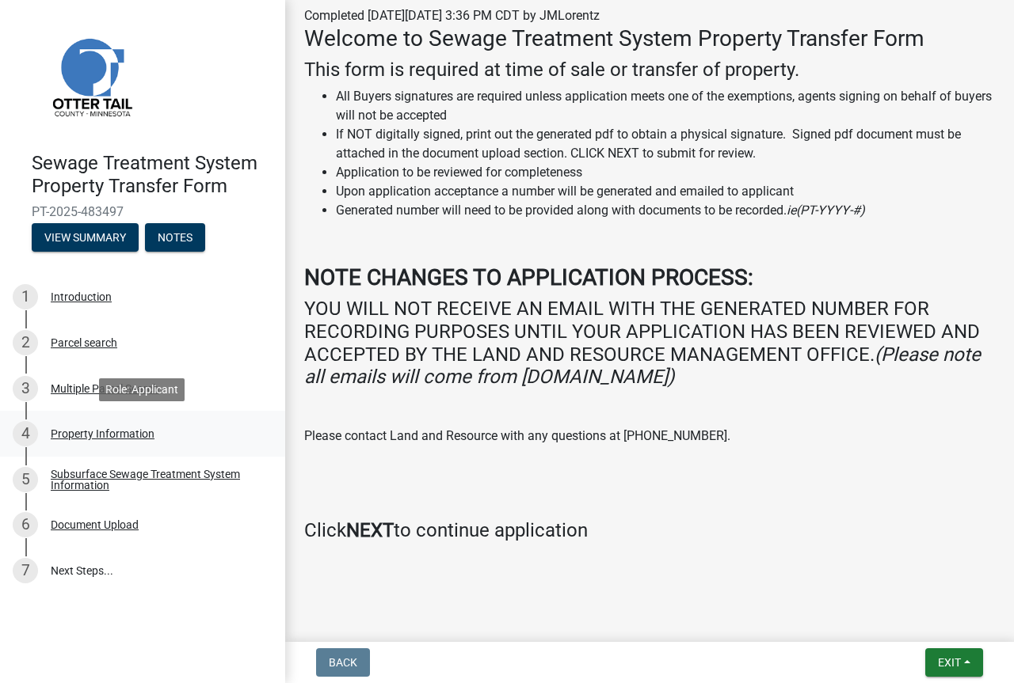
click at [63, 439] on div "Property Information" at bounding box center [103, 433] width 104 height 11
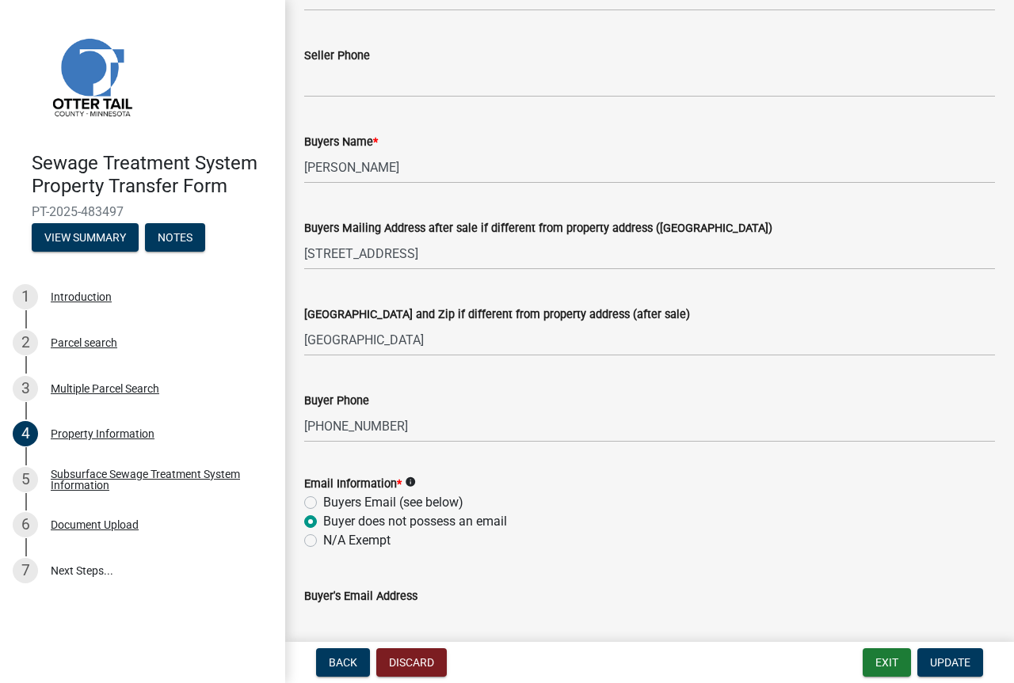
scroll to position [317, 0]
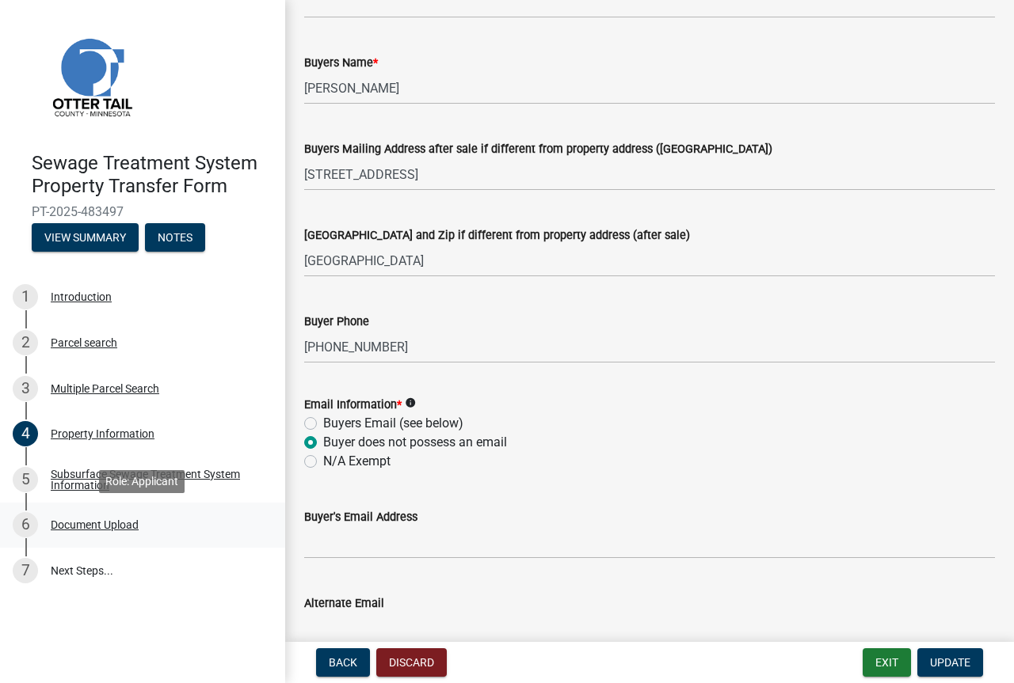
click at [66, 525] on div "Document Upload" at bounding box center [95, 525] width 88 height 11
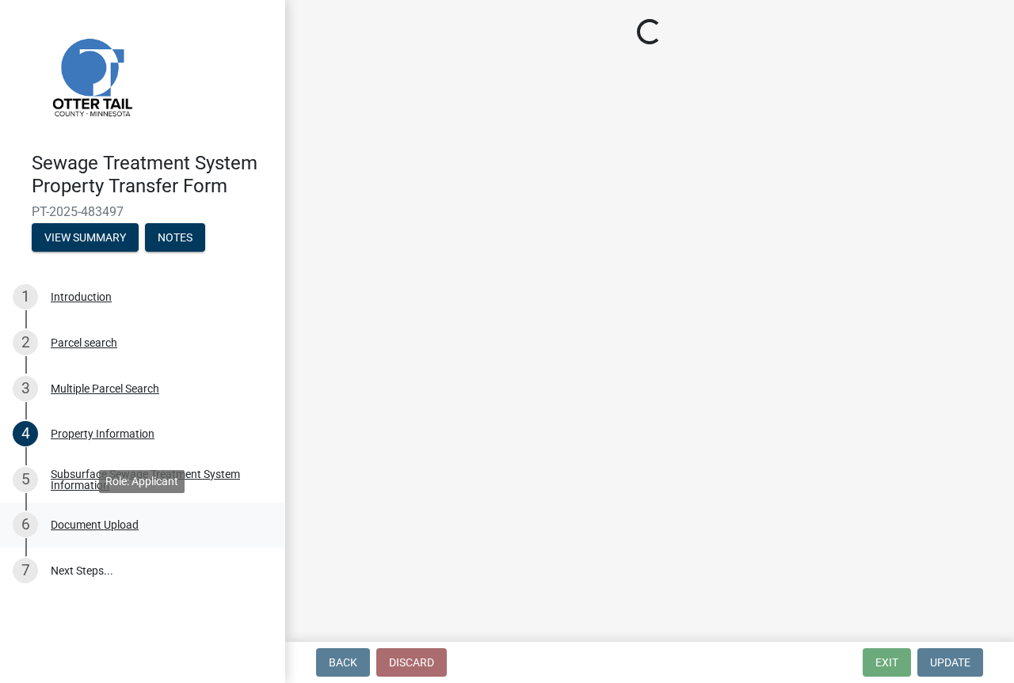
scroll to position [0, 0]
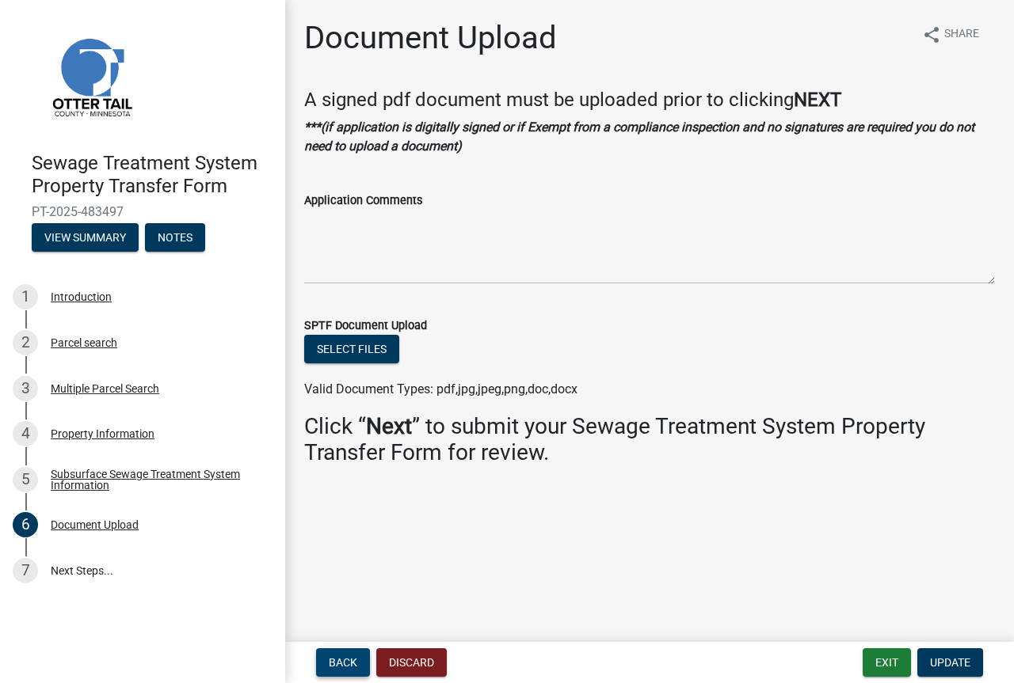
click at [352, 665] on span "Back" at bounding box center [343, 663] width 29 height 13
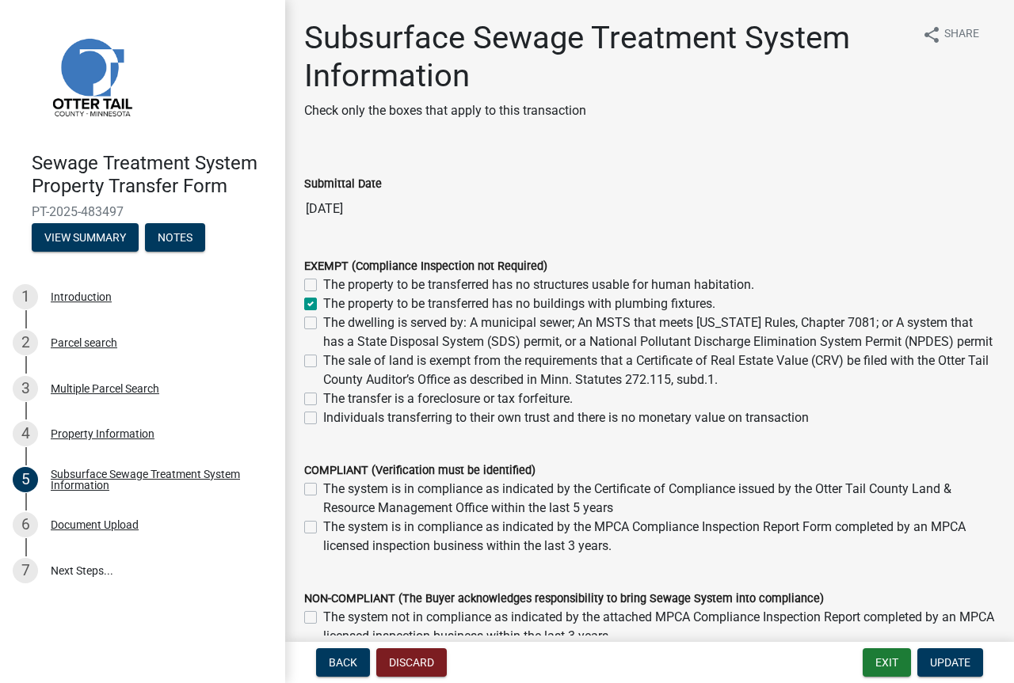
scroll to position [322, 0]
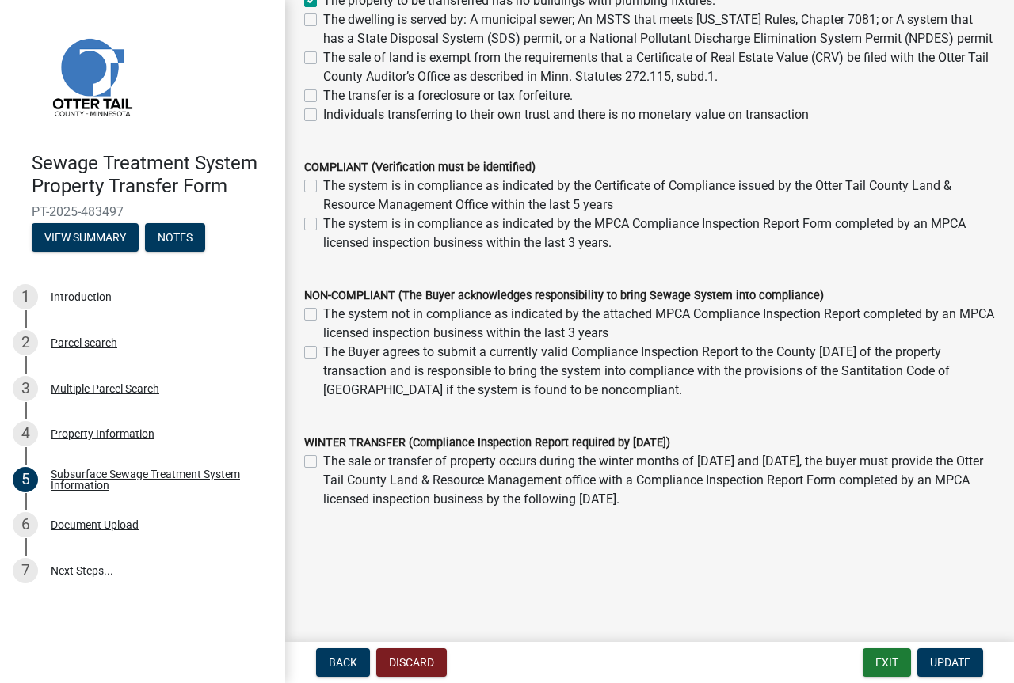
click at [323, 352] on label "The Buyer agrees to submit a currently valid Compliance Inspection Report to th…" at bounding box center [659, 371] width 672 height 57
click at [323, 352] on input "The Buyer agrees to submit a currently valid Compliance Inspection Report to th…" at bounding box center [328, 348] width 10 height 10
checkbox input "true"
checkbox input "false"
checkbox input "true"
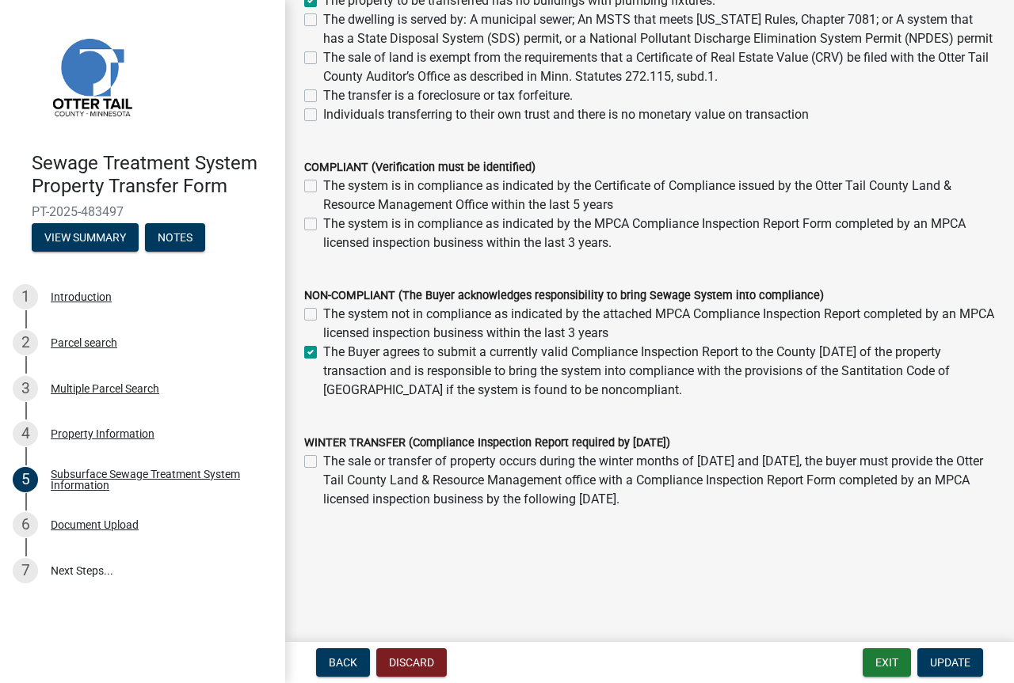
scroll to position [0, 0]
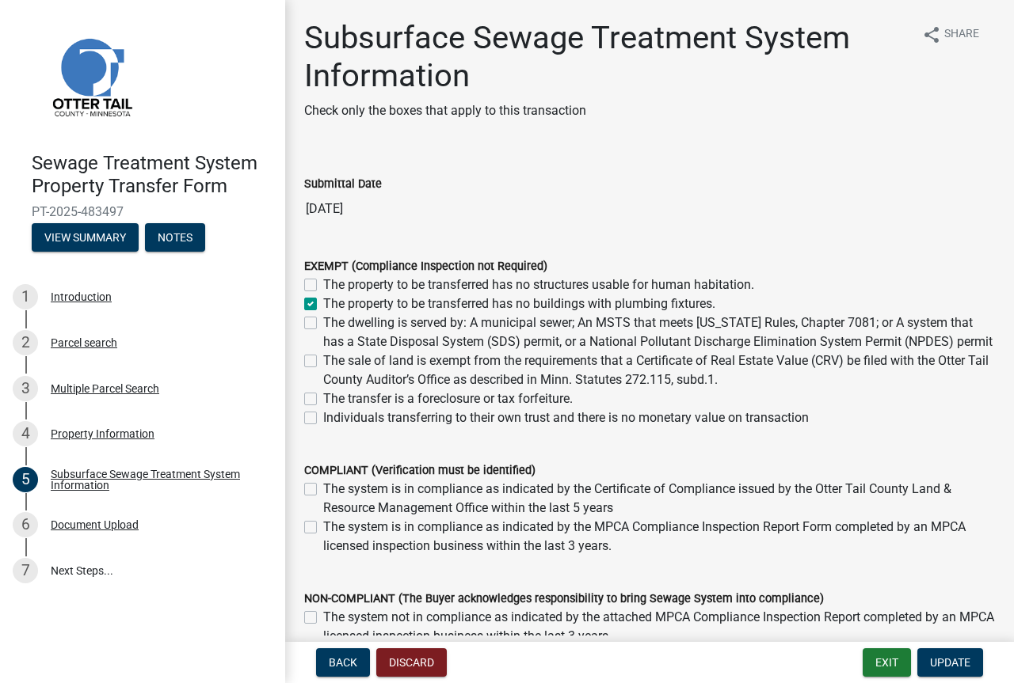
click at [323, 303] on label "The property to be transferred has no buildings with plumbing fixtures." at bounding box center [519, 304] width 392 height 19
click at [323, 303] on input "The property to be transferred has no buildings with plumbing fixtures." at bounding box center [328, 300] width 10 height 10
checkbox input "false"
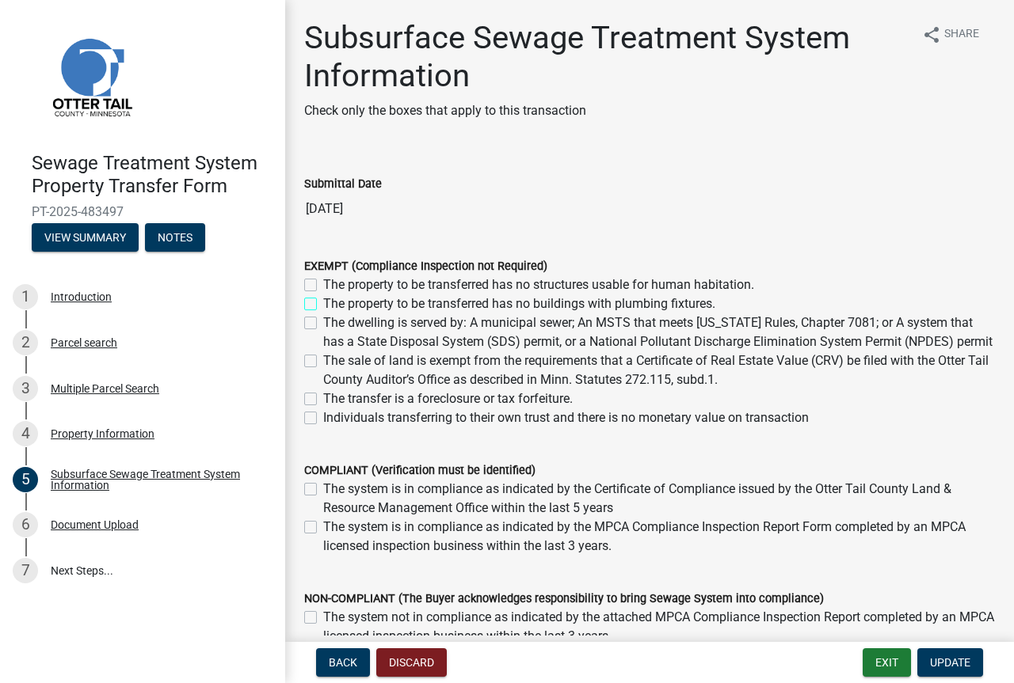
checkbox input "false"
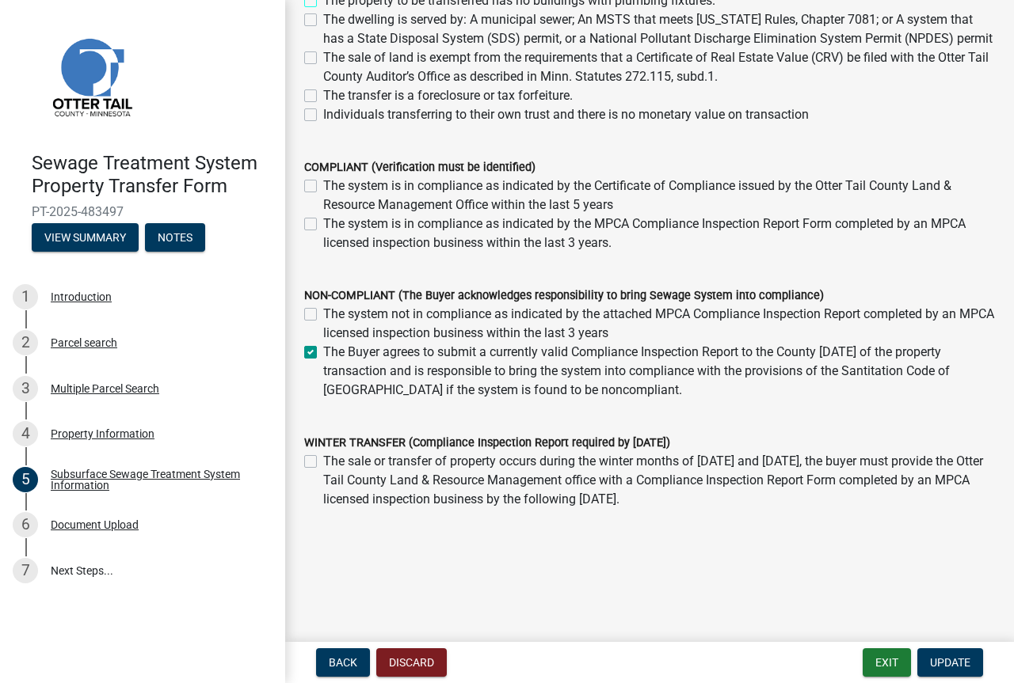
scroll to position [322, 0]
click at [953, 657] on span "Update" at bounding box center [950, 663] width 40 height 13
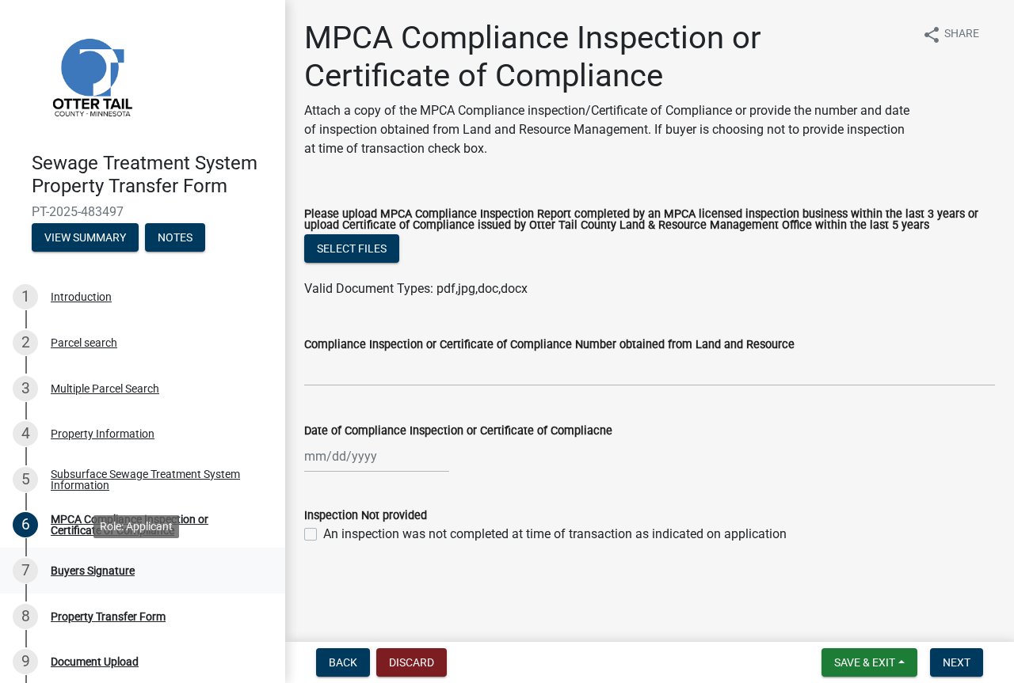
click at [102, 573] on div "Buyers Signature" at bounding box center [93, 570] width 84 height 11
click at [89, 569] on div "Buyers Signature" at bounding box center [93, 570] width 84 height 11
click at [956, 664] on span "Next" at bounding box center [956, 663] width 28 height 13
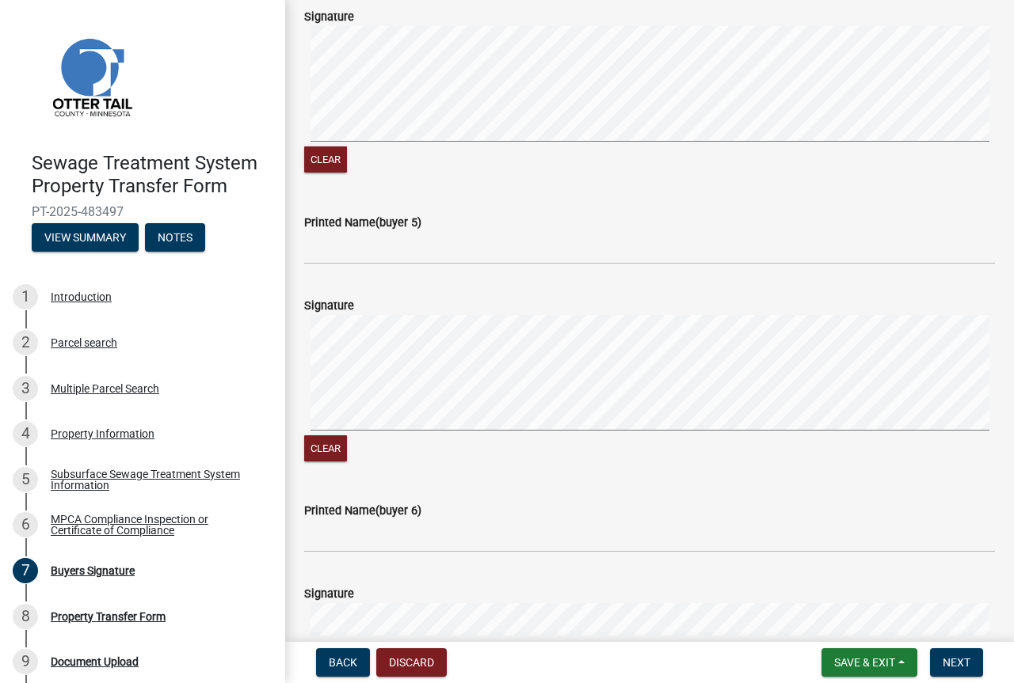
scroll to position [1505, 0]
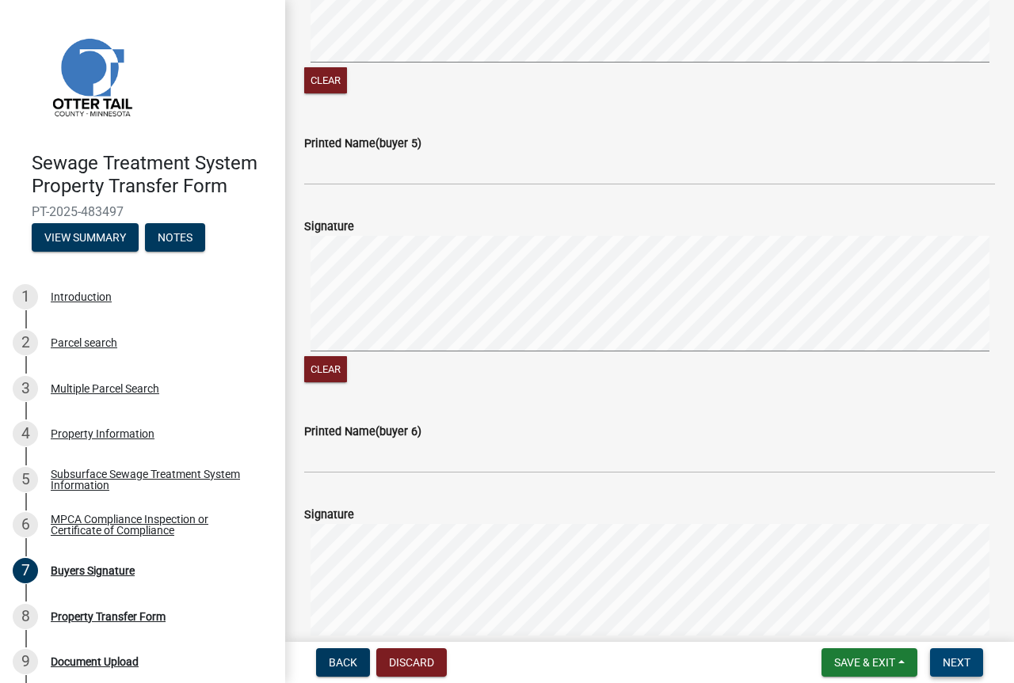
click at [959, 668] on span "Next" at bounding box center [956, 663] width 28 height 13
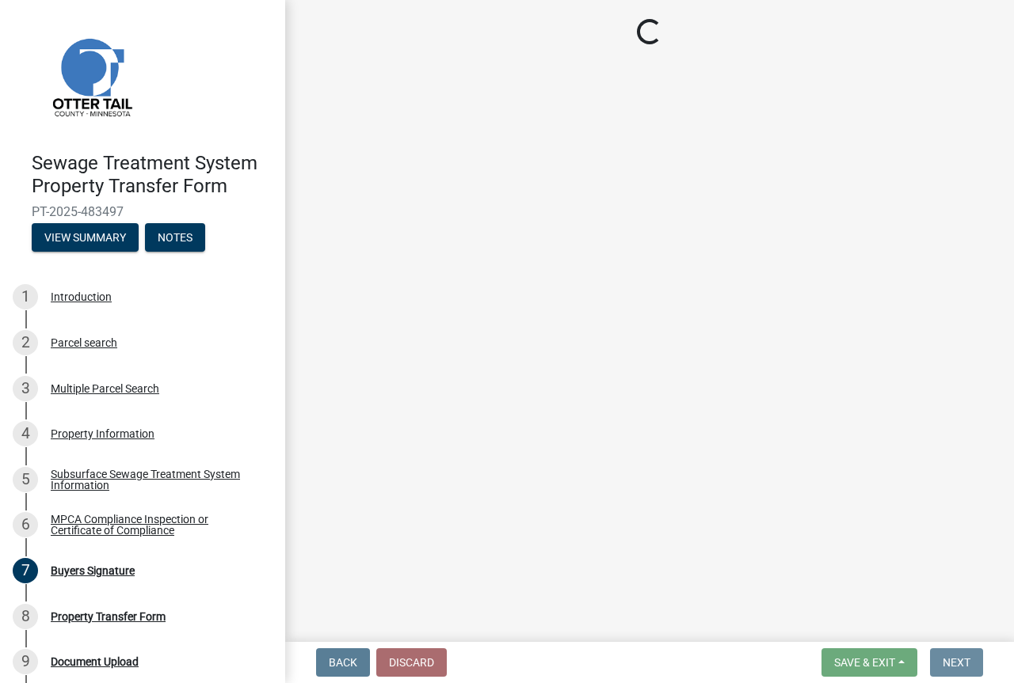
scroll to position [0, 0]
